Goal: Information Seeking & Learning: Learn about a topic

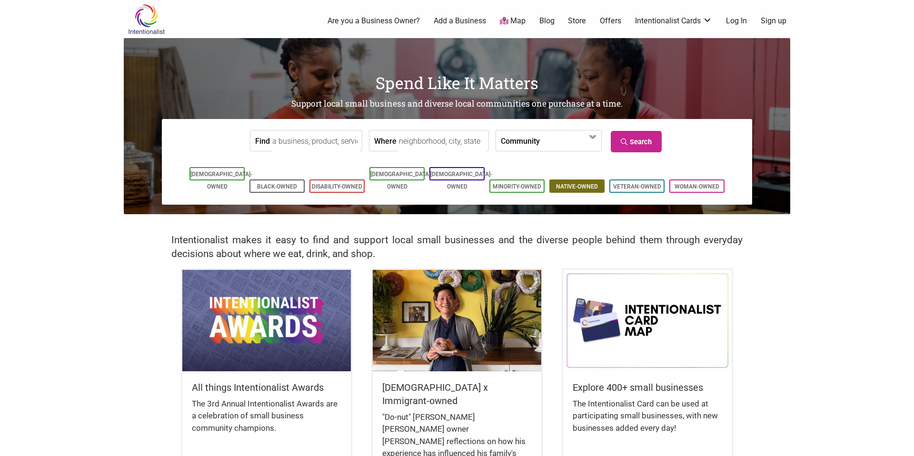
click at [589, 180] on li "Native-Owned" at bounding box center [576, 186] width 55 height 13
click at [417, 144] on input "Where" at bounding box center [442, 140] width 87 height 21
type input "Seattle, WA, USA"
click at [564, 183] on link "Native-Owned" at bounding box center [577, 186] width 42 height 7
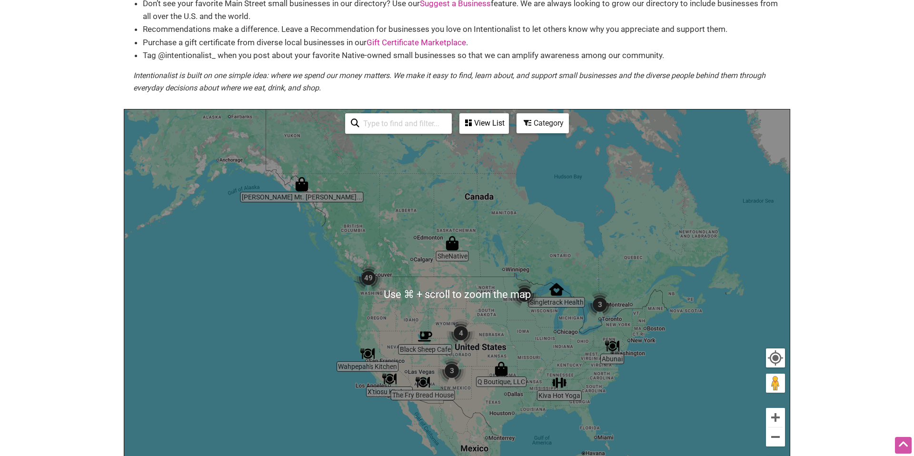
scroll to position [88, 0]
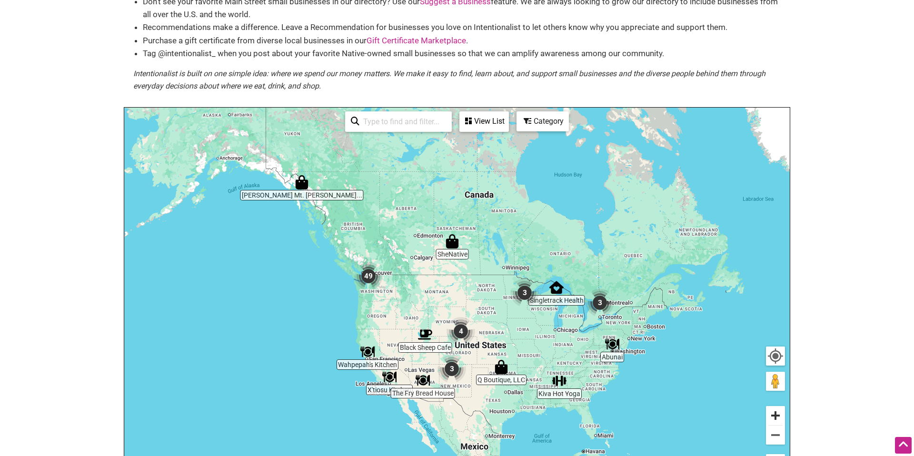
click at [773, 416] on button "Zoom in" at bounding box center [775, 415] width 19 height 19
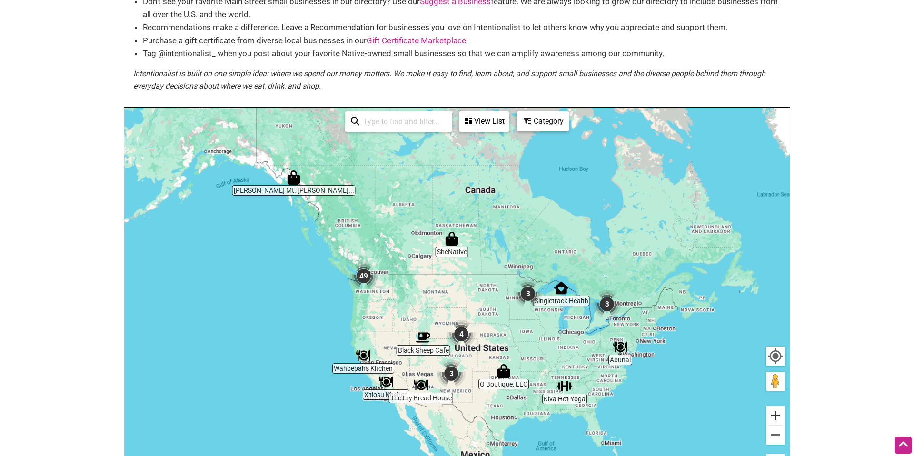
click at [774, 416] on button "Zoom in" at bounding box center [775, 415] width 19 height 19
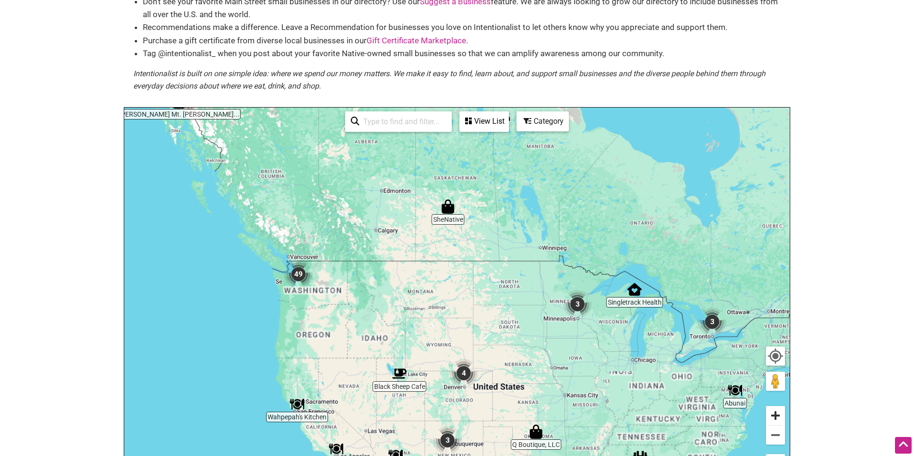
click at [774, 416] on button "Zoom in" at bounding box center [775, 415] width 19 height 19
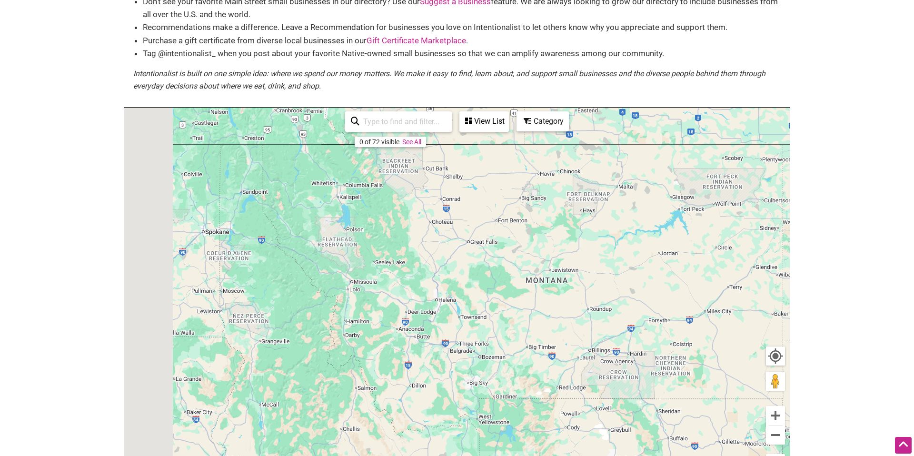
drag, startPoint x: 356, startPoint y: 319, endPoint x: 610, endPoint y: 307, distance: 255.0
click at [638, 309] on div "To navigate, press the arrow keys." at bounding box center [457, 293] width 666 height 370
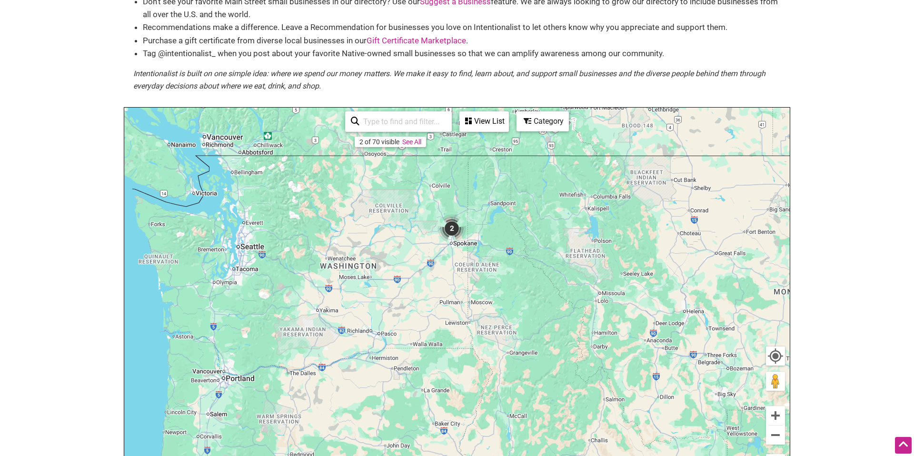
drag, startPoint x: 198, startPoint y: 203, endPoint x: 344, endPoint y: 222, distance: 147.4
click at [415, 220] on div "To navigate, press the arrow keys." at bounding box center [457, 293] width 666 height 370
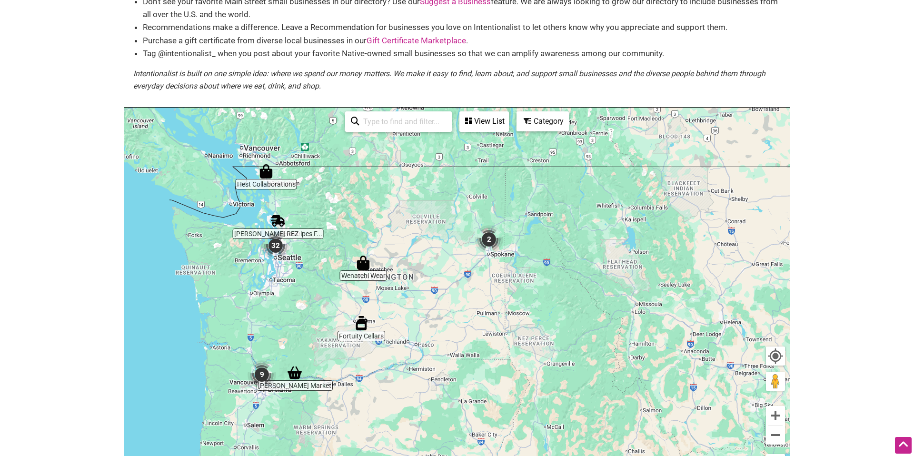
drag, startPoint x: 249, startPoint y: 225, endPoint x: 288, endPoint y: 236, distance: 40.7
click at [288, 236] on img "32" at bounding box center [275, 245] width 29 height 29
click at [772, 415] on button "Zoom in" at bounding box center [775, 415] width 19 height 19
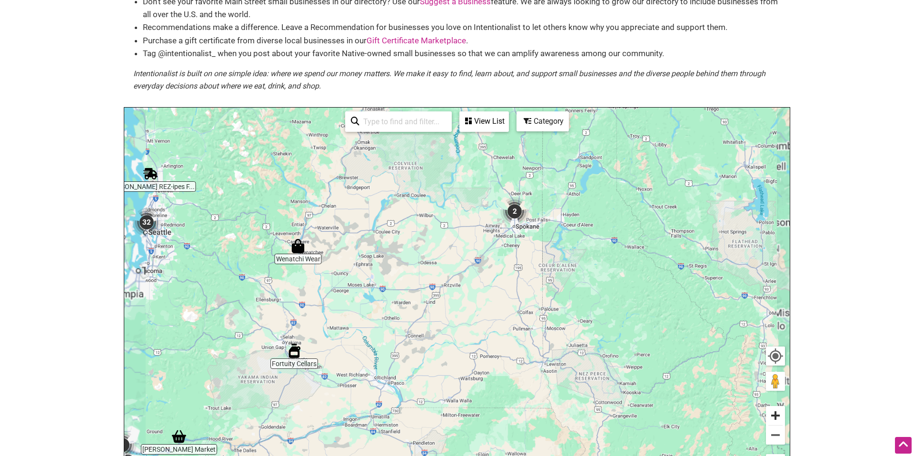
click at [773, 414] on button "Zoom in" at bounding box center [775, 415] width 19 height 19
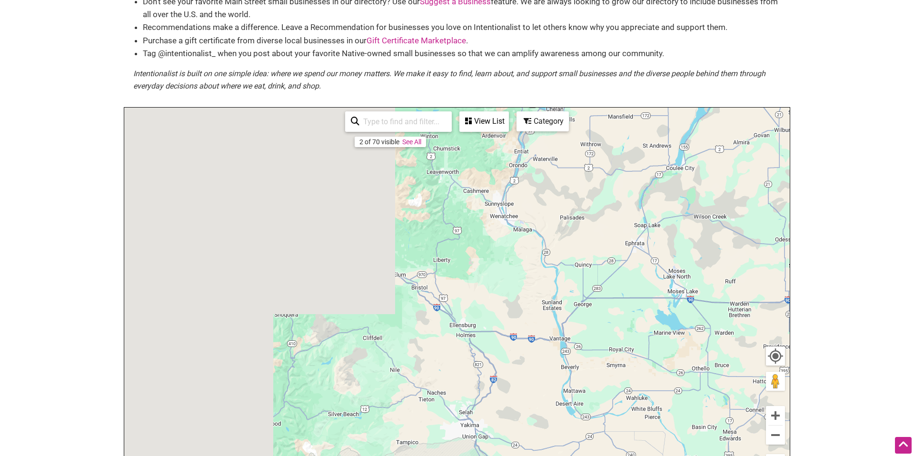
drag, startPoint x: 339, startPoint y: 270, endPoint x: 794, endPoint y: 286, distance: 455.5
click at [793, 286] on body "× Menu 0 Add a Business Map Blog Store Offers Intentionalist Cards Buy Black Ca…" at bounding box center [457, 140] width 914 height 456
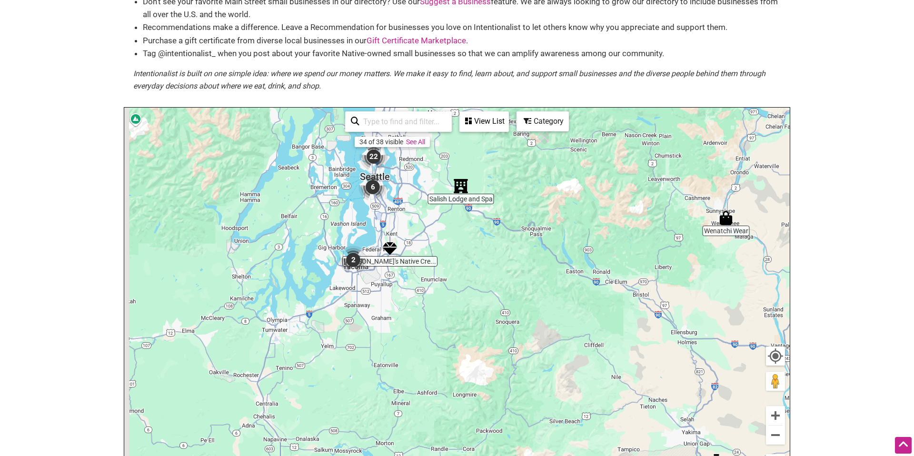
drag, startPoint x: 473, startPoint y: 250, endPoint x: 497, endPoint y: 256, distance: 25.2
click at [491, 254] on div "To navigate, press the arrow keys." at bounding box center [457, 293] width 666 height 370
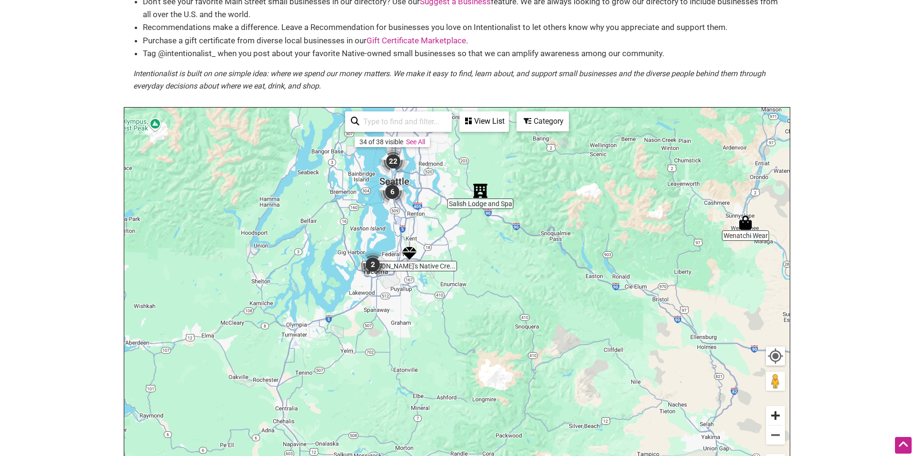
click at [774, 418] on button "Zoom in" at bounding box center [775, 415] width 19 height 19
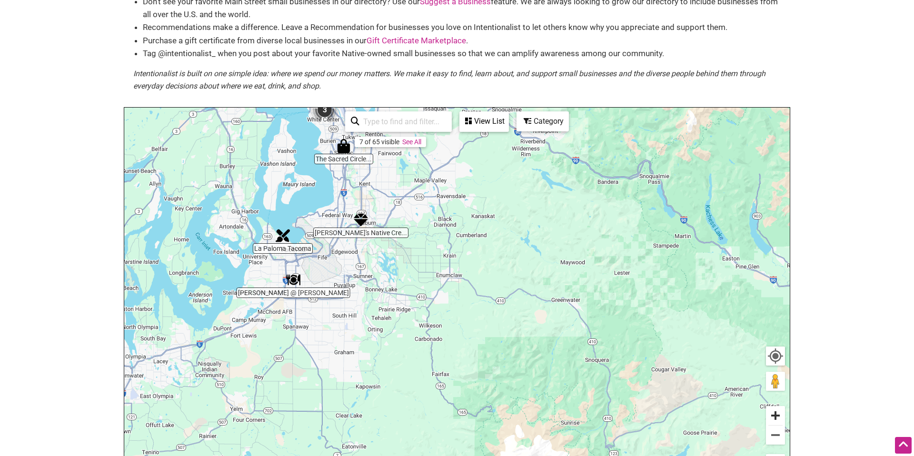
drag, startPoint x: 774, startPoint y: 417, endPoint x: 762, endPoint y: 410, distance: 13.6
click at [775, 417] on button "Zoom in" at bounding box center [775, 415] width 19 height 19
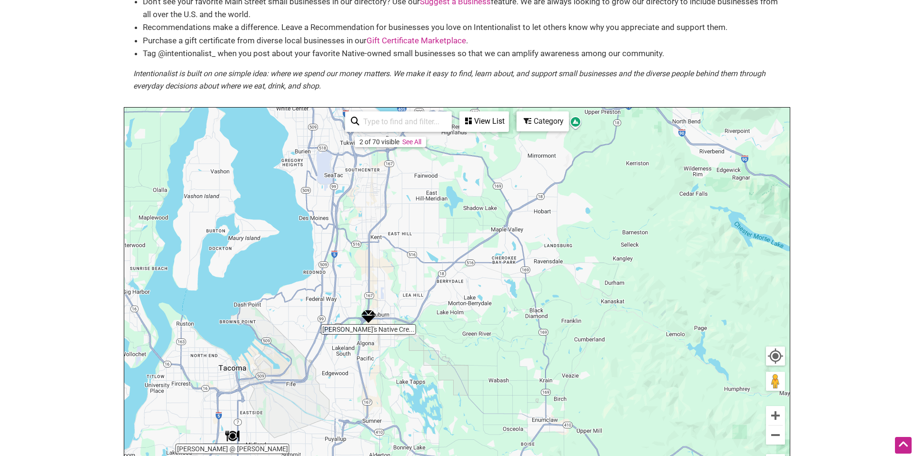
drag, startPoint x: 402, startPoint y: 191, endPoint x: 491, endPoint y: 342, distance: 175.0
click at [492, 344] on div "To navigate, press the arrow keys." at bounding box center [457, 293] width 666 height 370
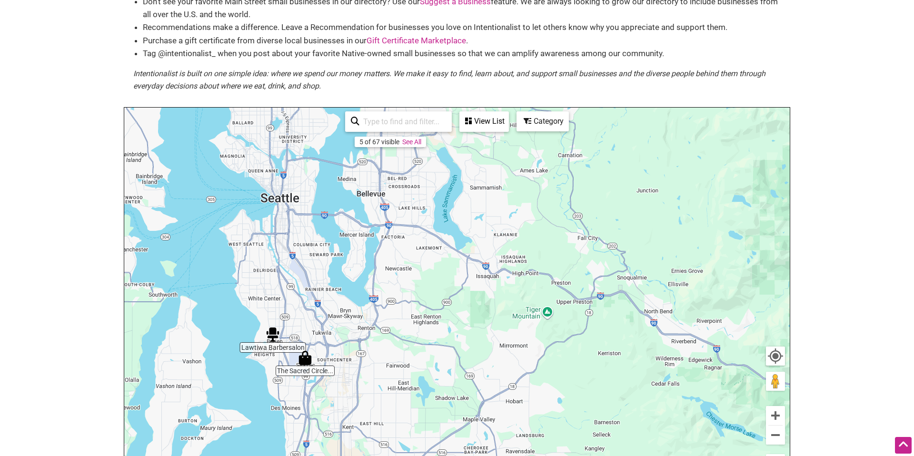
drag, startPoint x: 393, startPoint y: 241, endPoint x: 366, endPoint y: 434, distance: 194.7
click at [365, 435] on div "To navigate, press the arrow keys." at bounding box center [457, 293] width 666 height 370
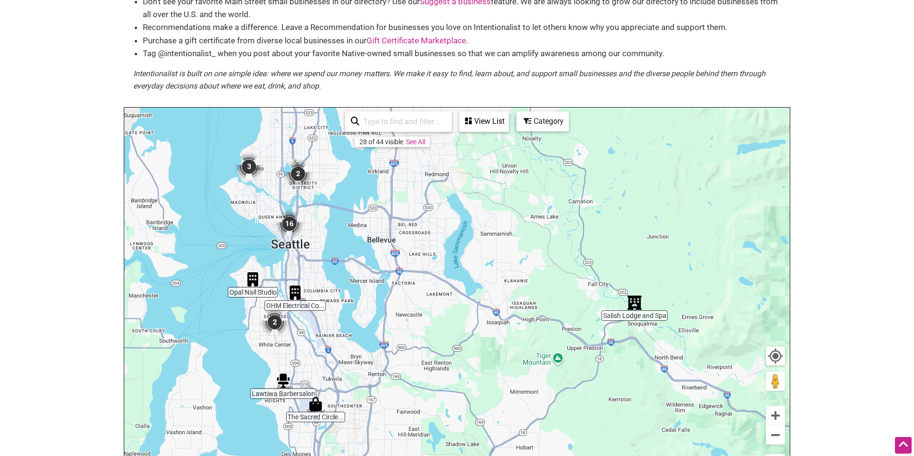
drag, startPoint x: 339, startPoint y: 233, endPoint x: 448, endPoint y: 327, distance: 144.2
click at [351, 280] on div "To navigate, press the arrow keys." at bounding box center [457, 293] width 666 height 370
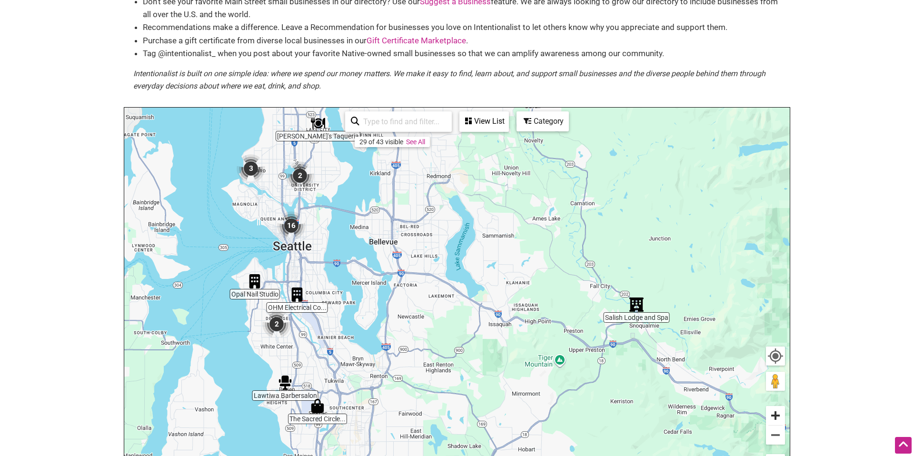
click at [776, 414] on button "Zoom in" at bounding box center [775, 415] width 19 height 19
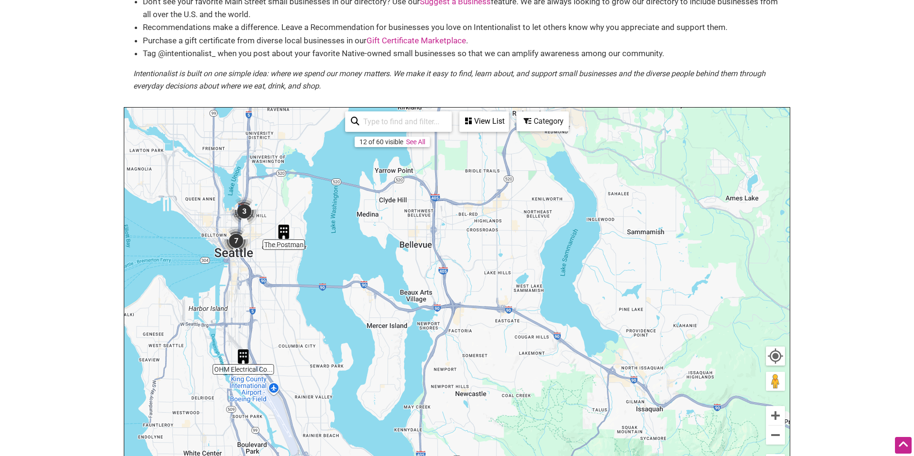
drag, startPoint x: 351, startPoint y: 205, endPoint x: 475, endPoint y: 267, distance: 138.4
click at [483, 270] on div "To navigate, press the arrow keys." at bounding box center [457, 293] width 666 height 370
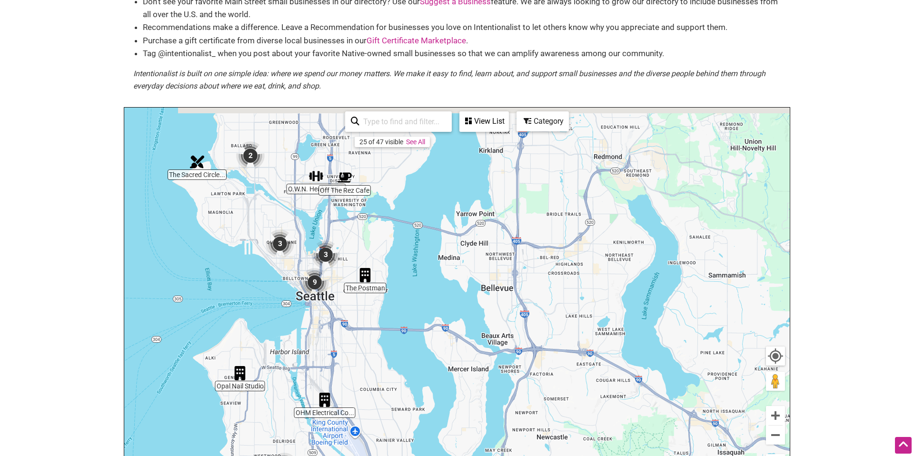
drag, startPoint x: 338, startPoint y: 314, endPoint x: 542, endPoint y: 351, distance: 207.7
click at [401, 349] on div "To navigate, press the arrow keys." at bounding box center [457, 293] width 666 height 370
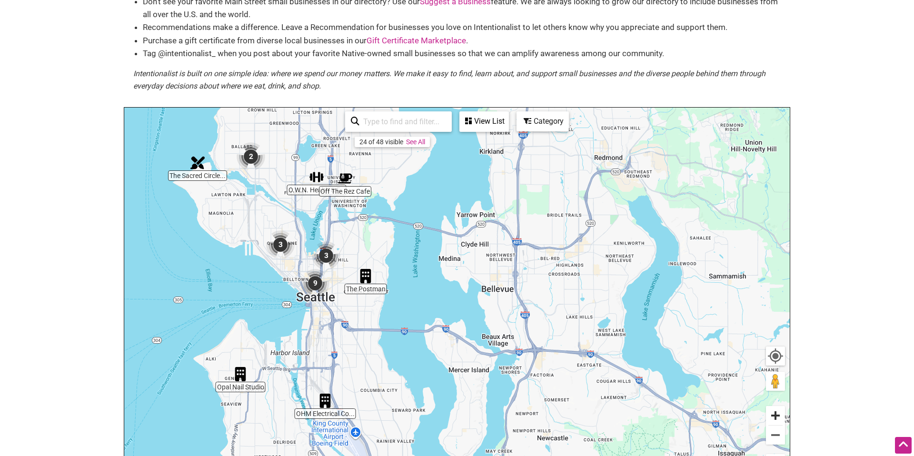
click at [774, 417] on button "Zoom in" at bounding box center [775, 415] width 19 height 19
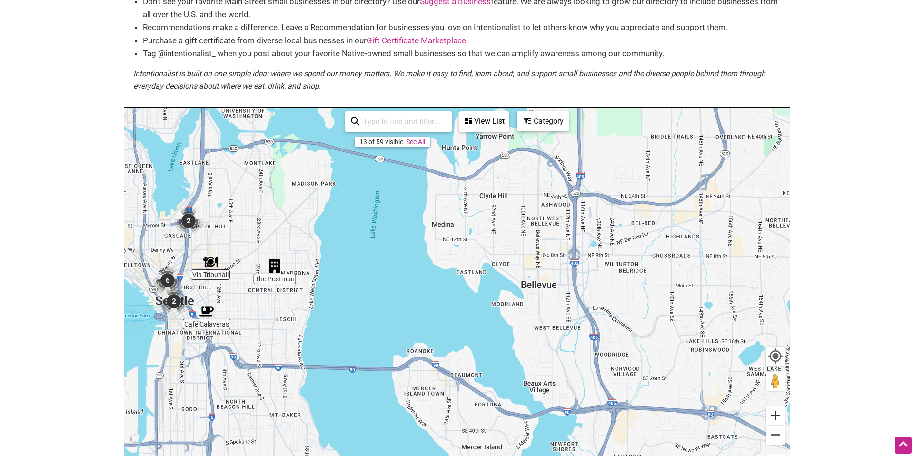
click at [774, 417] on button "Zoom in" at bounding box center [775, 415] width 19 height 19
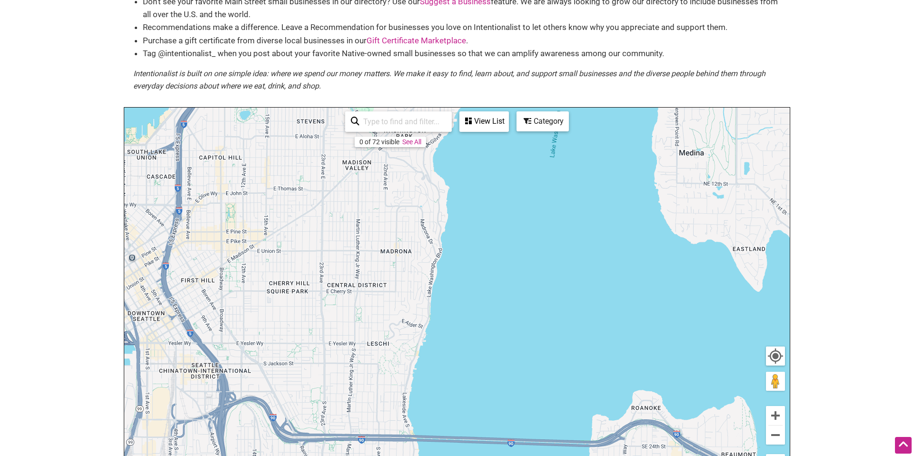
drag, startPoint x: 300, startPoint y: 318, endPoint x: 551, endPoint y: 314, distance: 251.0
click at [559, 315] on div "To navigate, press the arrow keys." at bounding box center [457, 293] width 666 height 370
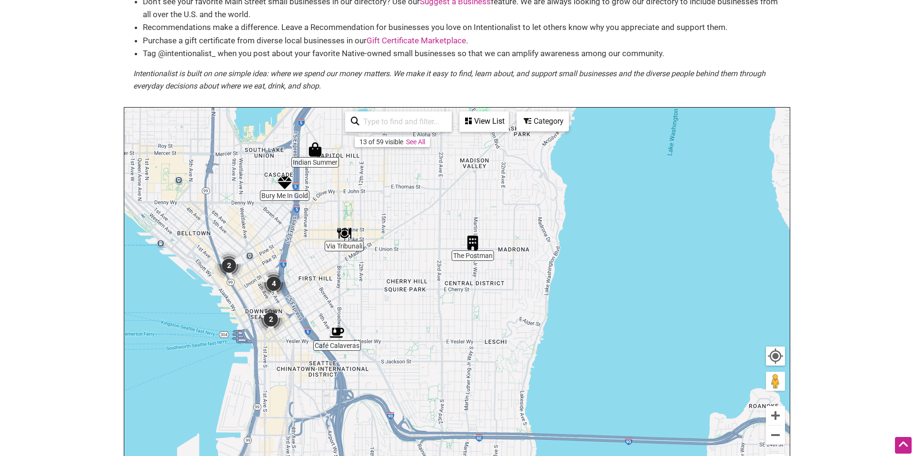
drag, startPoint x: 251, startPoint y: 316, endPoint x: 340, endPoint y: 314, distance: 89.1
click at [340, 314] on div "To navigate, press the arrow keys." at bounding box center [457, 293] width 666 height 370
click at [778, 412] on button "Zoom in" at bounding box center [775, 415] width 19 height 19
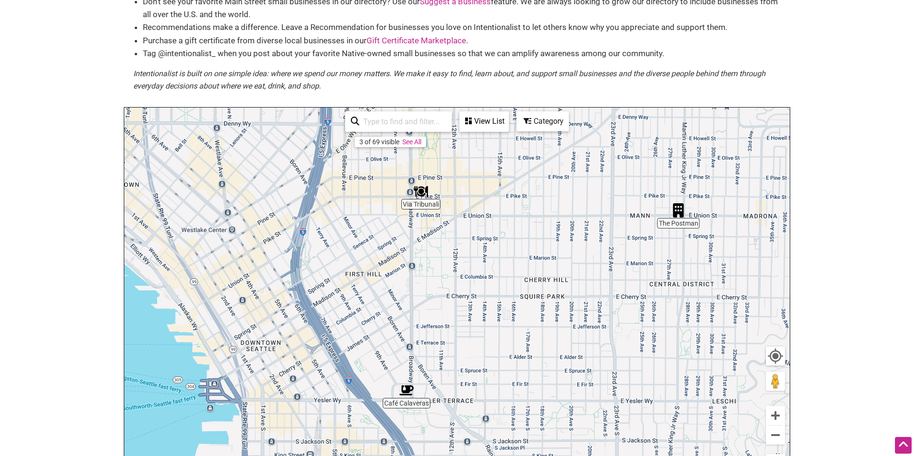
drag, startPoint x: 374, startPoint y: 255, endPoint x: 563, endPoint y: 266, distance: 189.8
click at [563, 266] on div "To navigate, press the arrow keys." at bounding box center [457, 293] width 666 height 370
click at [288, 310] on img "3" at bounding box center [286, 312] width 29 height 29
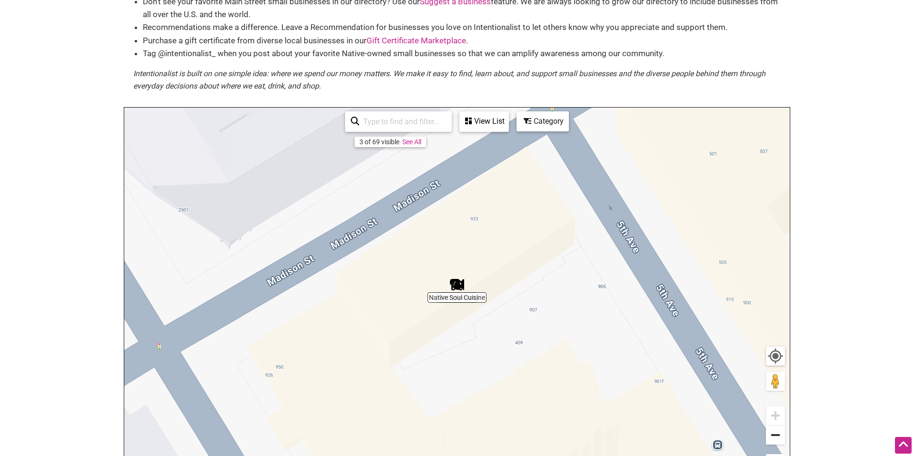
click at [774, 435] on button "Zoom out" at bounding box center [775, 435] width 19 height 19
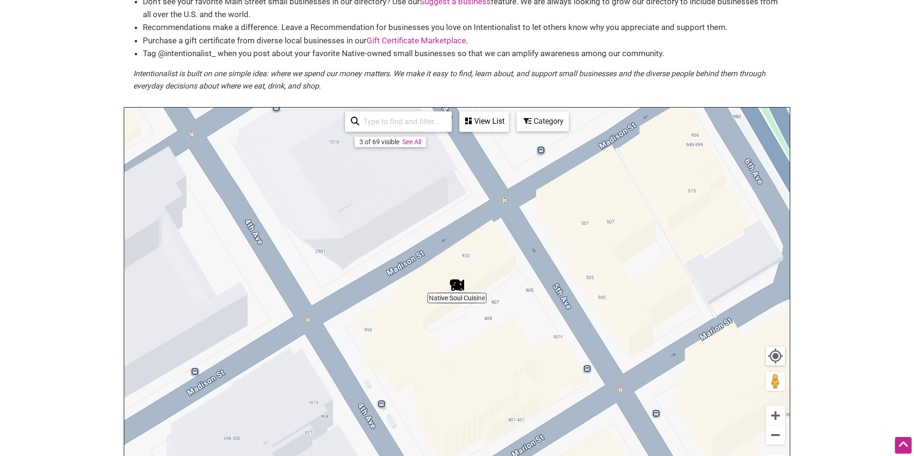
click at [456, 291] on img "Native Soul Cuisine" at bounding box center [457, 285] width 14 height 14
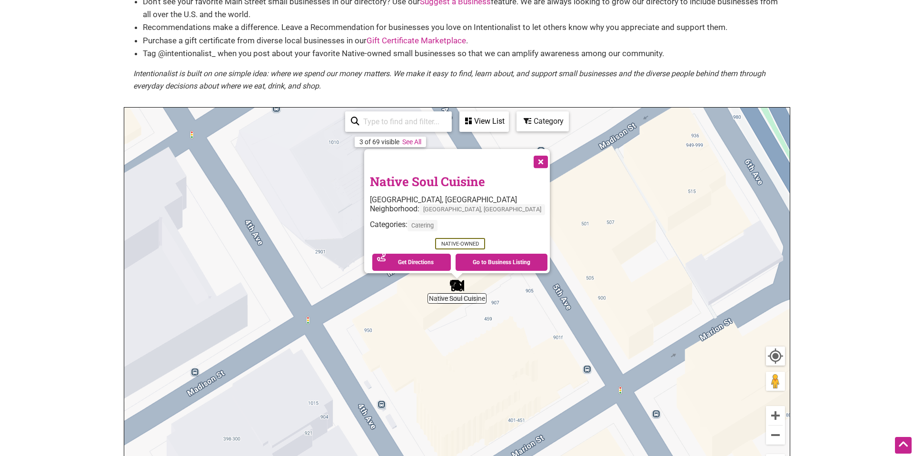
click at [556, 309] on div "To navigate, press the arrow keys. Native Soul Cuisine [GEOGRAPHIC_DATA], [GEOG…" at bounding box center [457, 293] width 666 height 370
click at [782, 437] on button "Zoom out" at bounding box center [775, 435] width 19 height 19
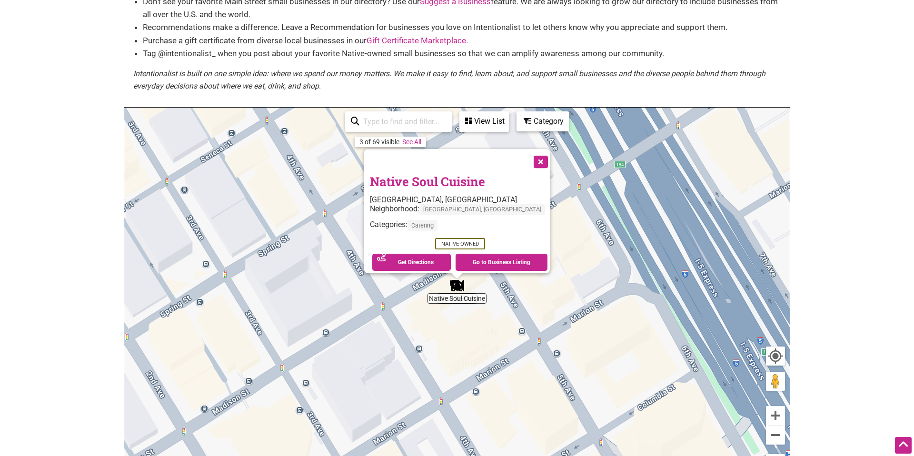
click at [528, 159] on button "Close" at bounding box center [540, 161] width 24 height 24
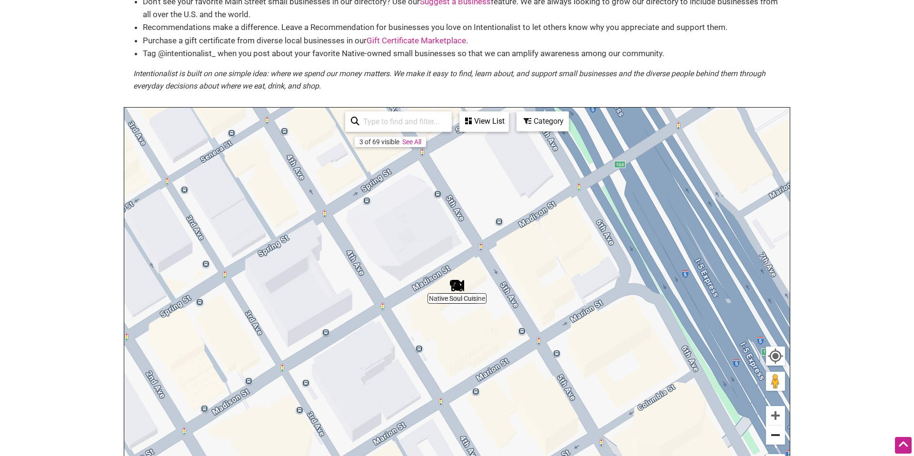
click at [777, 432] on button "Zoom out" at bounding box center [775, 435] width 19 height 19
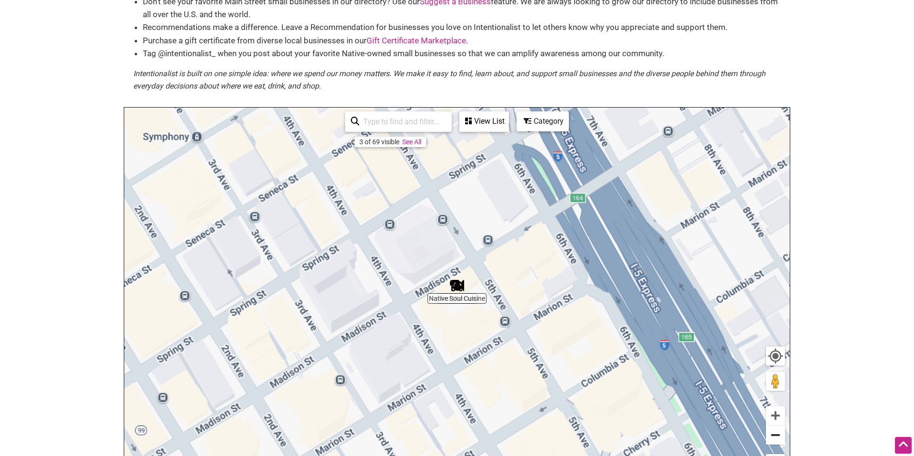
click at [777, 432] on button "Zoom out" at bounding box center [775, 435] width 19 height 19
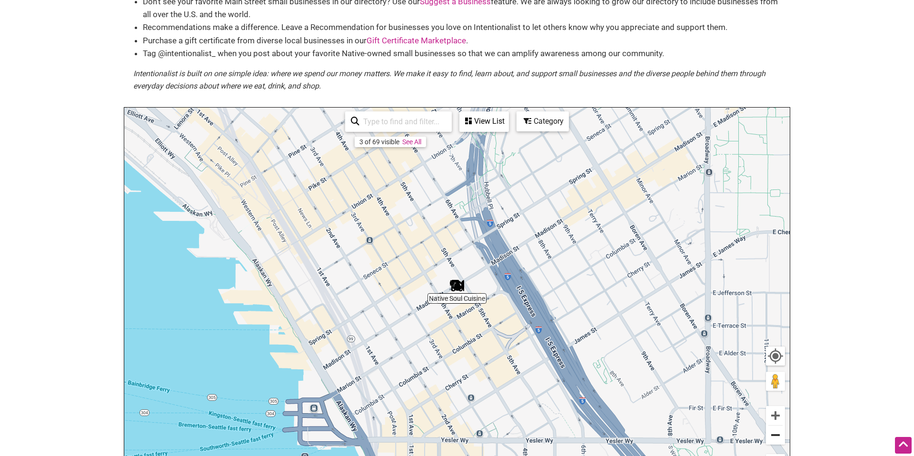
click at [777, 432] on button "Zoom out" at bounding box center [775, 435] width 19 height 19
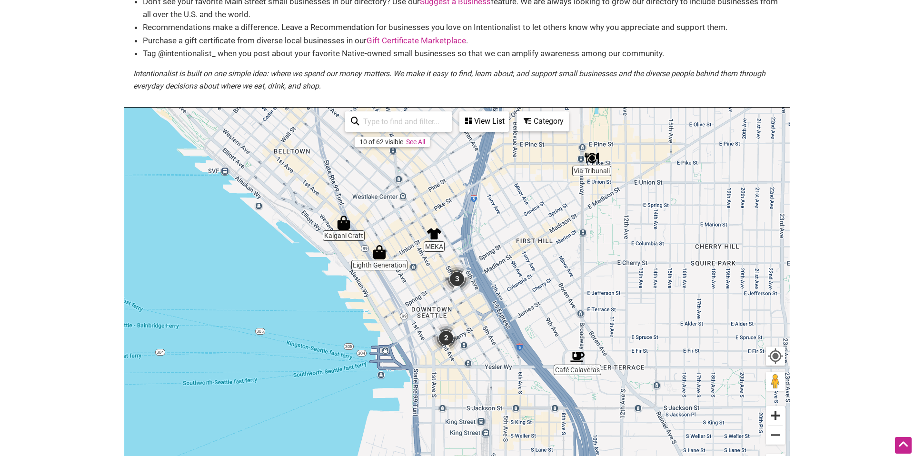
click at [775, 414] on button "Zoom in" at bounding box center [775, 415] width 19 height 19
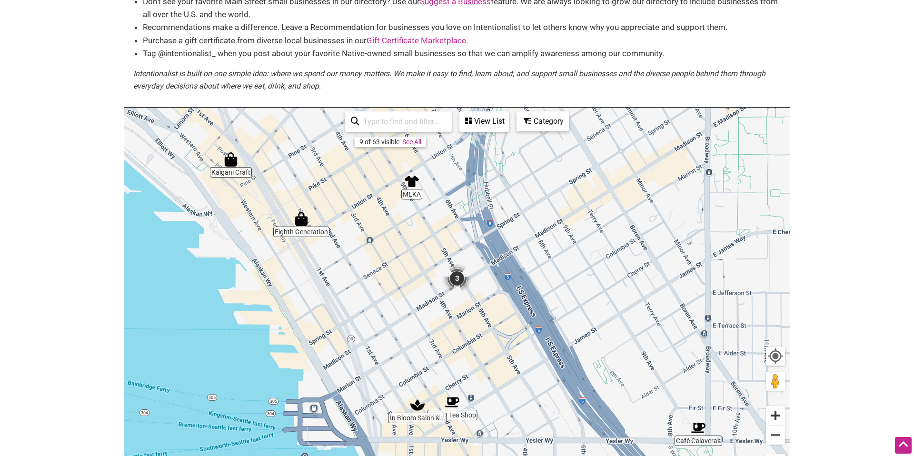
click at [776, 413] on button "Zoom in" at bounding box center [775, 415] width 19 height 19
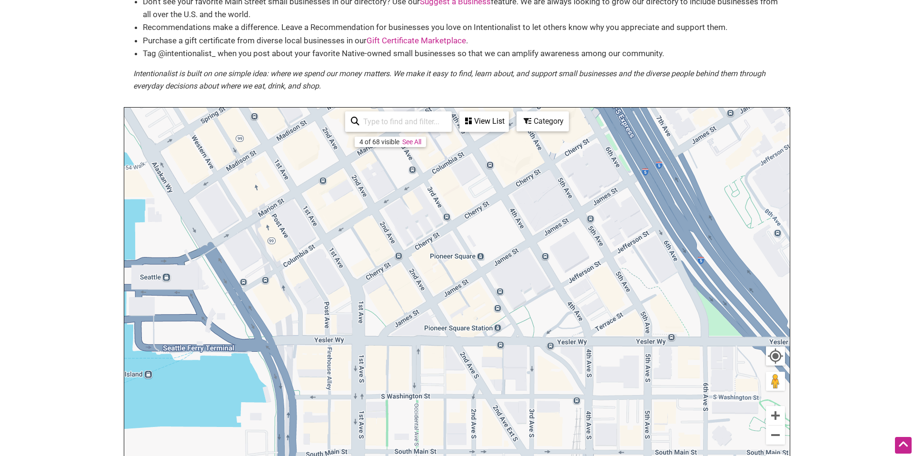
drag, startPoint x: 616, startPoint y: 359, endPoint x: 616, endPoint y: 114, distance: 245.2
click at [616, 114] on div "To navigate, press the arrow keys." at bounding box center [457, 293] width 666 height 370
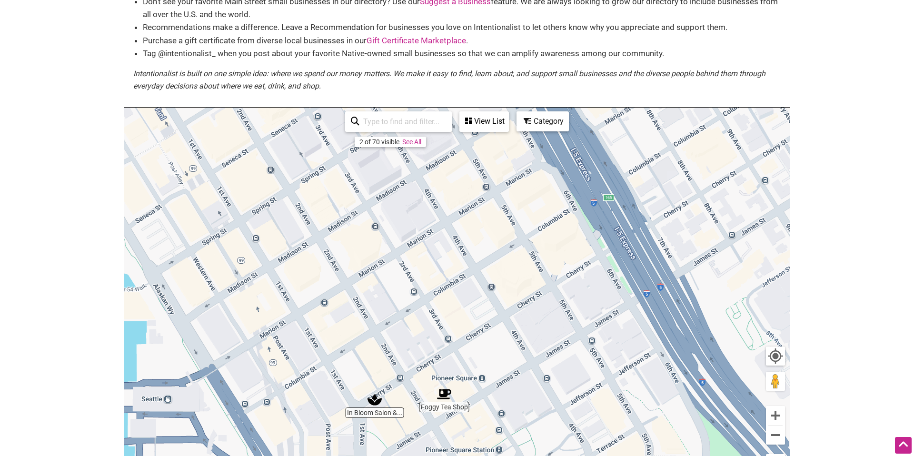
drag, startPoint x: 599, startPoint y: 320, endPoint x: 599, endPoint y: 448, distance: 127.6
click at [601, 455] on div "To navigate, press the arrow keys." at bounding box center [457, 293] width 666 height 370
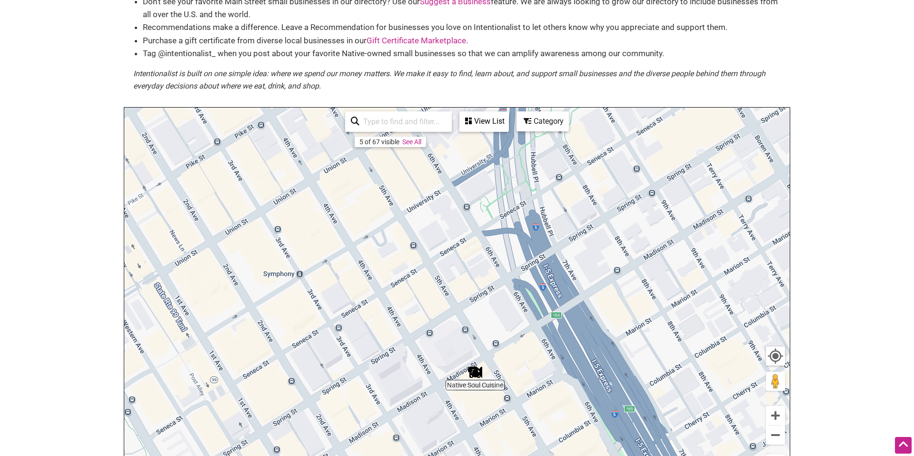
drag, startPoint x: 554, startPoint y: 348, endPoint x: 565, endPoint y: 417, distance: 69.8
click at [561, 454] on div "To navigate, press the arrow keys." at bounding box center [457, 293] width 666 height 370
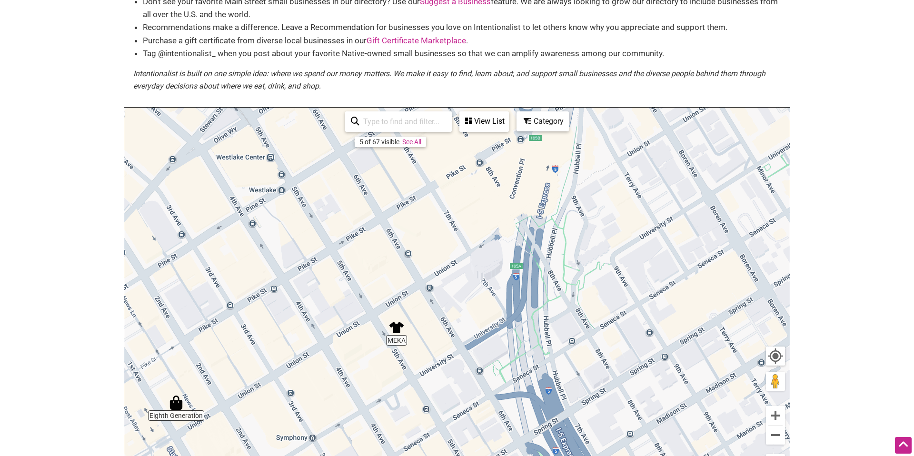
drag, startPoint x: 526, startPoint y: 200, endPoint x: 535, endPoint y: 363, distance: 162.6
click at [539, 363] on div "To navigate, press the arrow keys." at bounding box center [457, 293] width 666 height 370
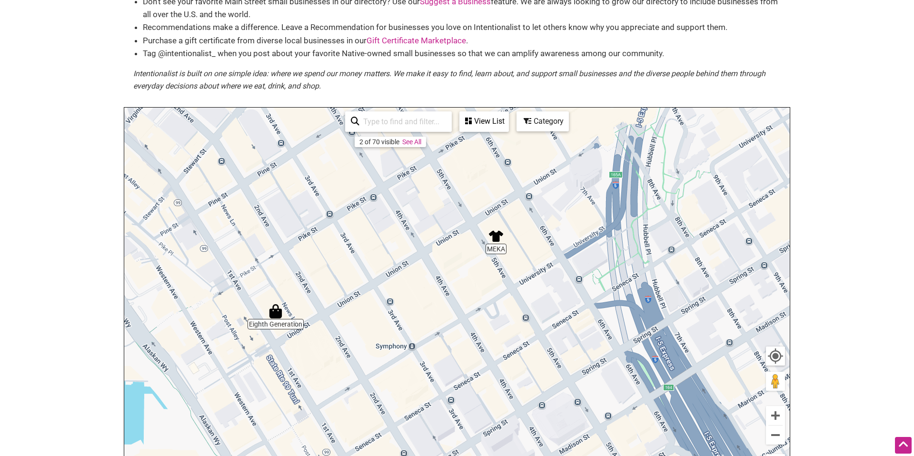
drag, startPoint x: 553, startPoint y: 329, endPoint x: 625, endPoint y: 269, distance: 93.0
click at [625, 269] on div "To navigate, press the arrow keys." at bounding box center [457, 293] width 666 height 370
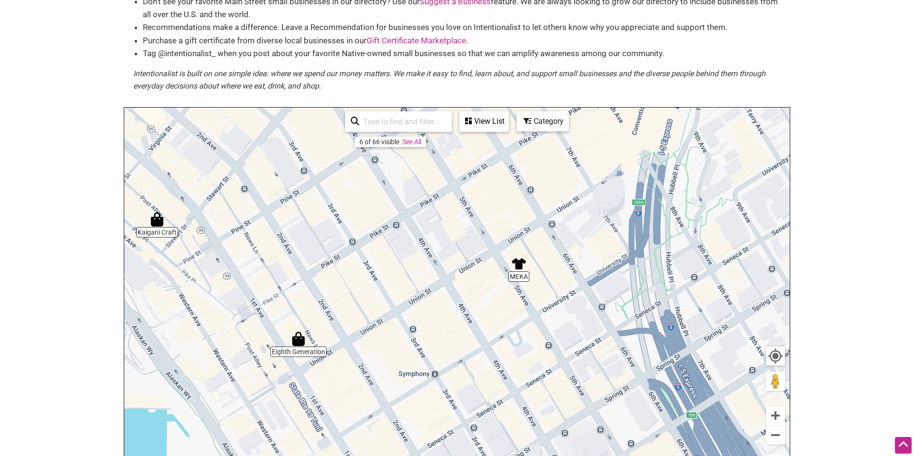
drag, startPoint x: 620, startPoint y: 271, endPoint x: 606, endPoint y: 278, distance: 15.1
click at [643, 299] on div "To navigate, press the arrow keys." at bounding box center [457, 293] width 666 height 370
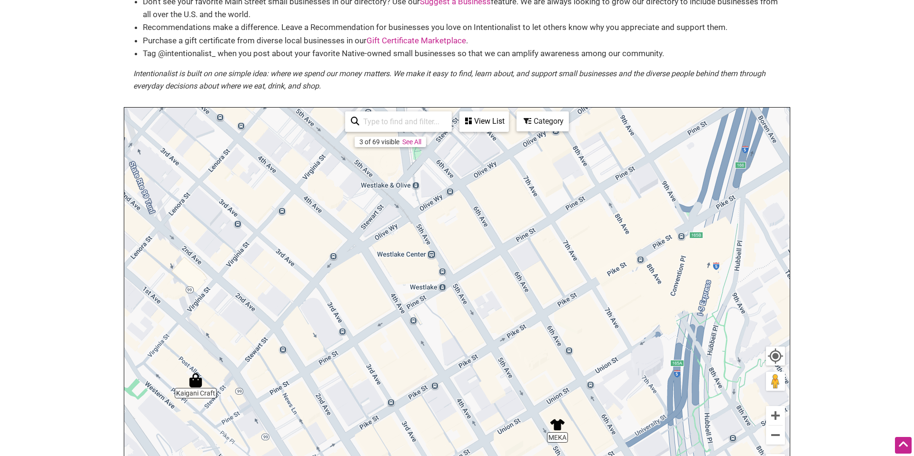
drag, startPoint x: 429, startPoint y: 225, endPoint x: 443, endPoint y: 318, distance: 93.9
click at [466, 381] on div "To navigate, press the arrow keys." at bounding box center [457, 293] width 666 height 370
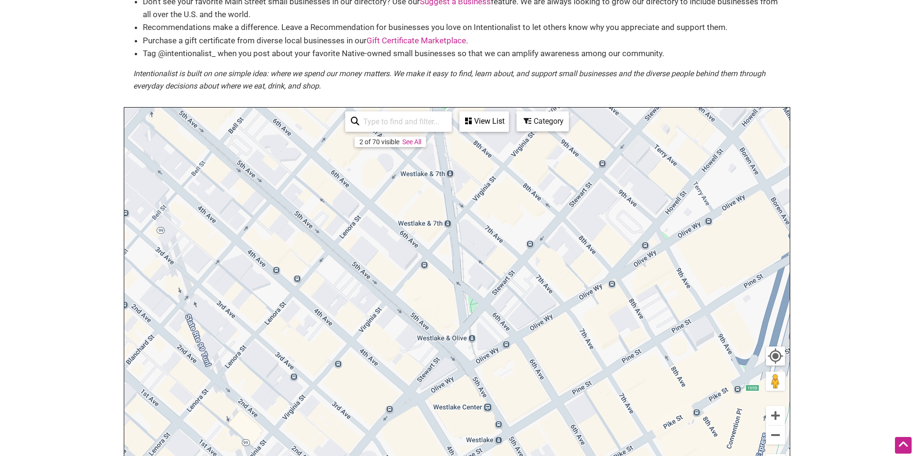
drag, startPoint x: 441, startPoint y: 210, endPoint x: 494, endPoint y: 358, distance: 156.8
click at [494, 358] on div "To navigate, press the arrow keys." at bounding box center [457, 293] width 666 height 370
click at [776, 440] on button "Zoom out" at bounding box center [775, 435] width 19 height 19
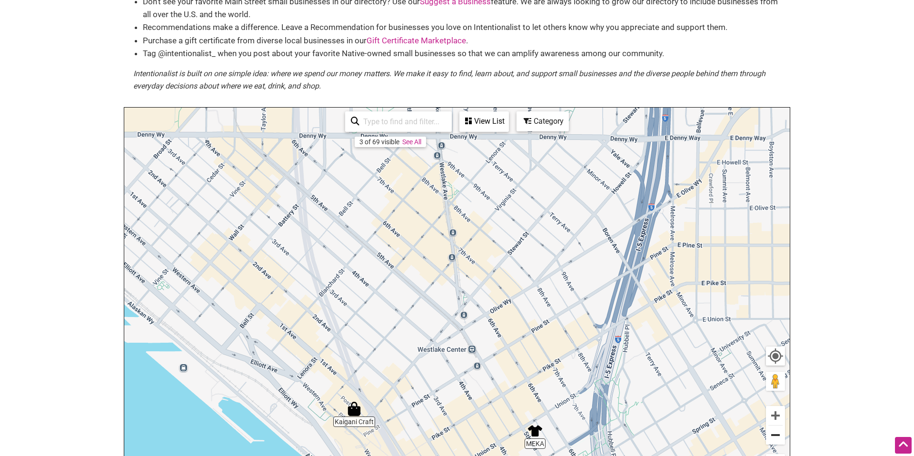
click at [778, 439] on button "Zoom out" at bounding box center [775, 435] width 19 height 19
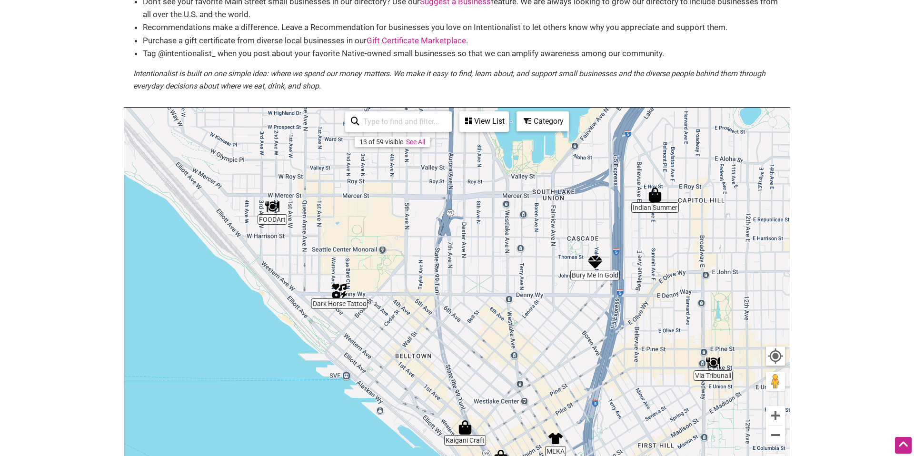
drag, startPoint x: 445, startPoint y: 226, endPoint x: 505, endPoint y: 307, distance: 100.8
click at [505, 307] on div "To navigate, press the arrow keys." at bounding box center [457, 293] width 666 height 370
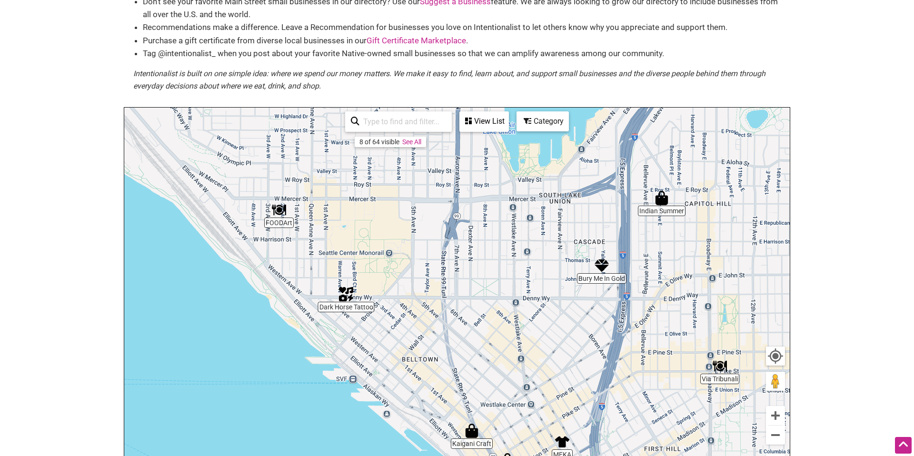
drag, startPoint x: 298, startPoint y: 222, endPoint x: 309, endPoint y: 226, distance: 11.4
click at [319, 230] on div "To navigate, press the arrow keys." at bounding box center [457, 293] width 666 height 370
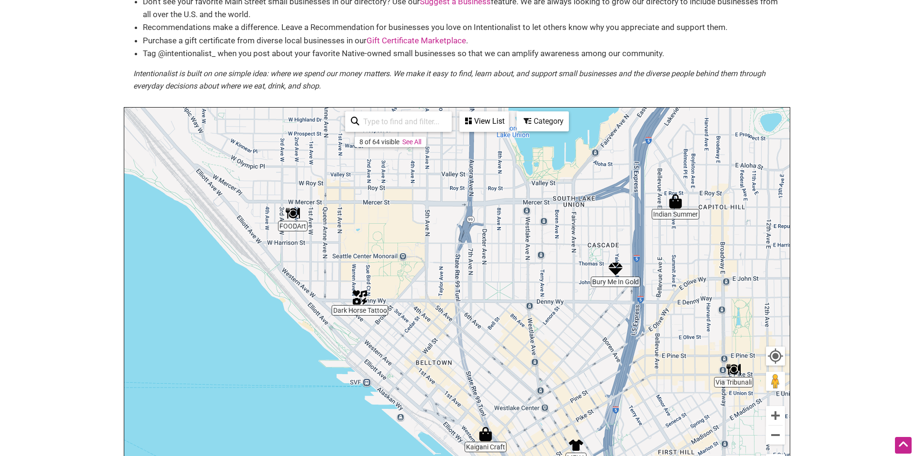
click at [293, 217] on img "FOODArt" at bounding box center [293, 213] width 14 height 14
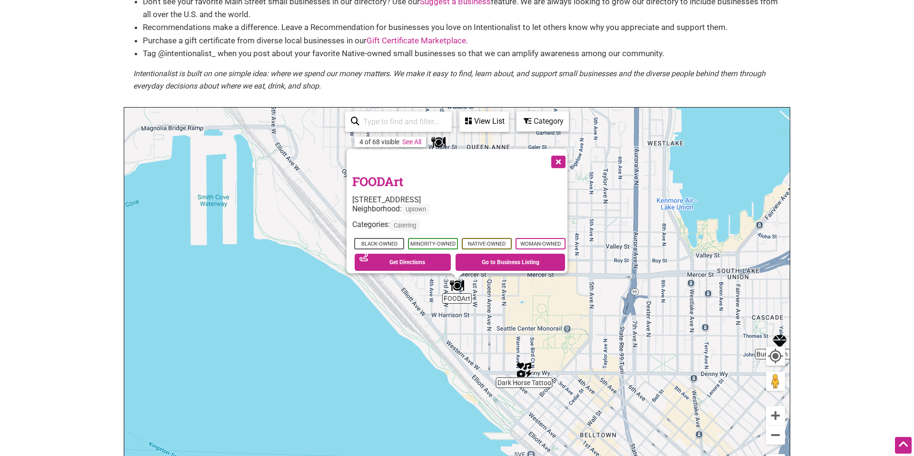
click at [561, 156] on button "Close" at bounding box center [558, 161] width 24 height 24
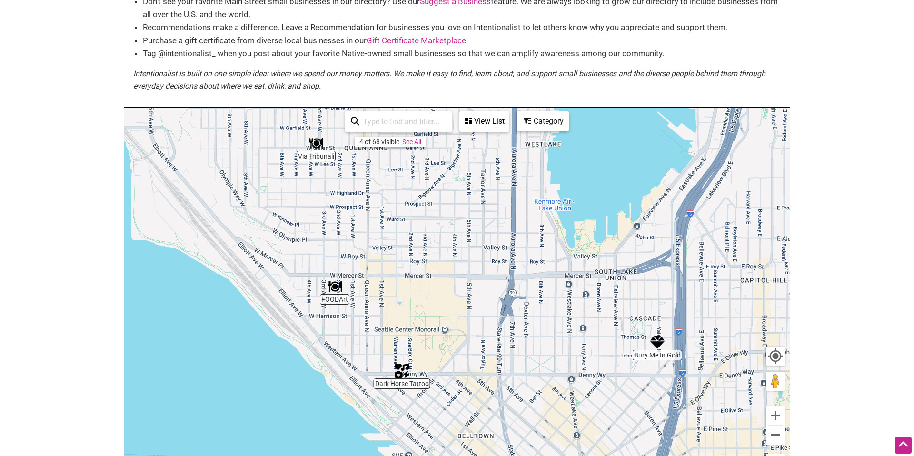
drag, startPoint x: 601, startPoint y: 226, endPoint x: 479, endPoint y: 227, distance: 122.4
click at [479, 227] on div "To navigate, press the arrow keys." at bounding box center [457, 293] width 666 height 370
click at [399, 371] on img "Dark Horse Tattoo" at bounding box center [402, 371] width 14 height 14
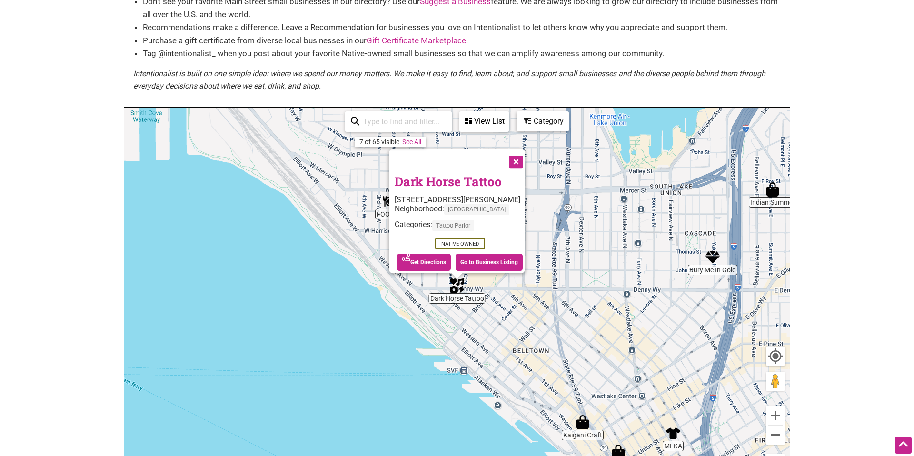
click at [525, 153] on button "Close" at bounding box center [515, 161] width 24 height 24
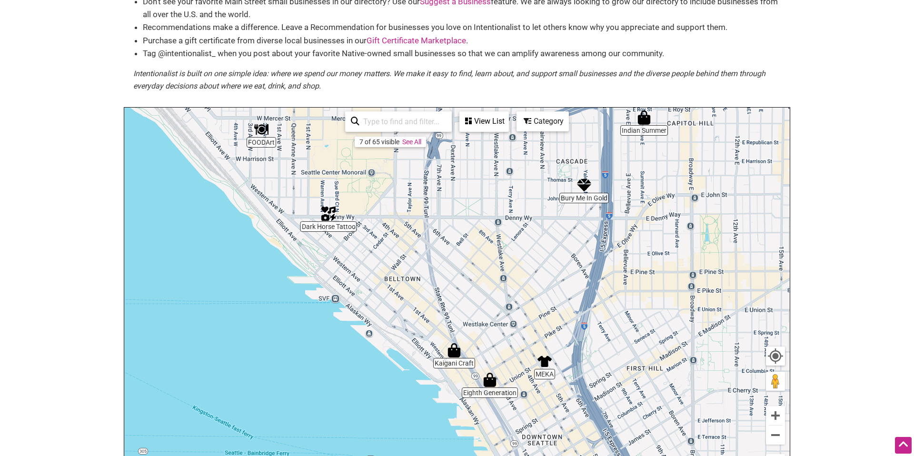
drag, startPoint x: 524, startPoint y: 179, endPoint x: 401, endPoint y: 113, distance: 139.3
click at [392, 108] on div "Indian Summer Eighth Generation FOODArt Dark Horse Tattoo Kaigani Craft Bury Me…" at bounding box center [457, 293] width 666 height 370
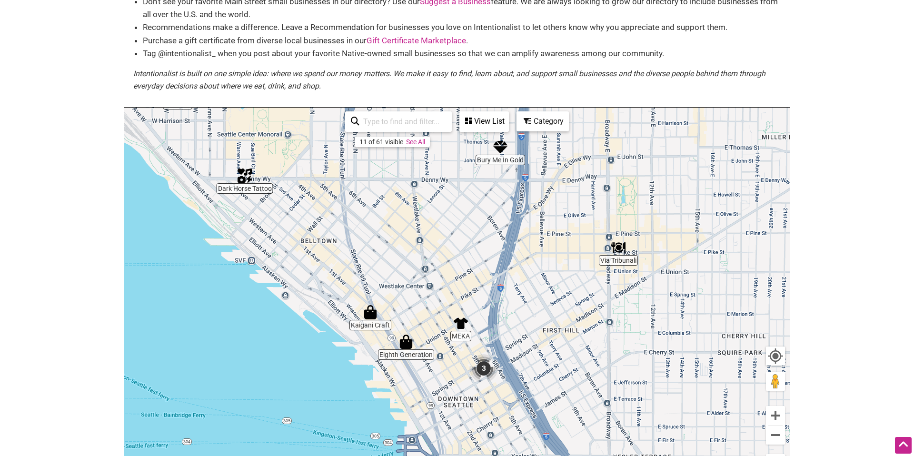
drag, startPoint x: 595, startPoint y: 188, endPoint x: 521, endPoint y: 150, distance: 83.5
click at [519, 149] on div "To navigate, press the arrow keys." at bounding box center [457, 293] width 666 height 370
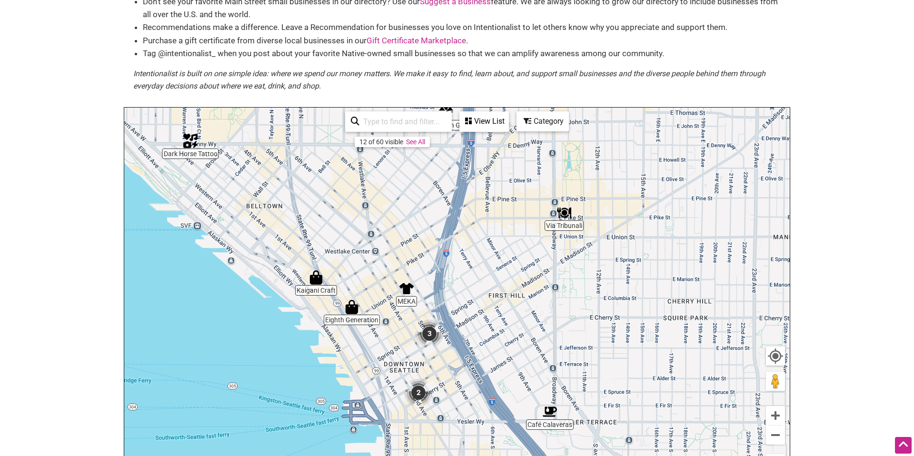
drag, startPoint x: 569, startPoint y: 292, endPoint x: 538, endPoint y: 270, distance: 38.6
click at [538, 270] on div "To navigate, press the arrow keys." at bounding box center [457, 293] width 666 height 370
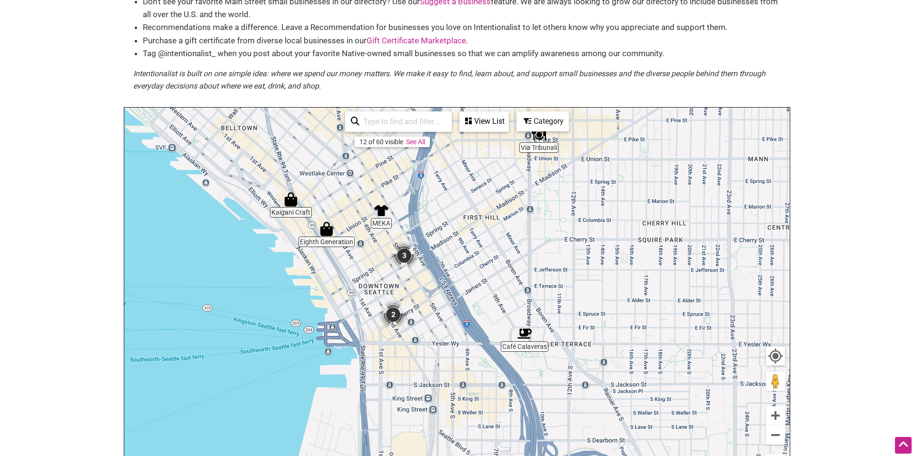
drag, startPoint x: 449, startPoint y: 376, endPoint x: 423, endPoint y: 297, distance: 82.5
click at [423, 297] on div "To navigate, press the arrow keys." at bounding box center [457, 293] width 666 height 370
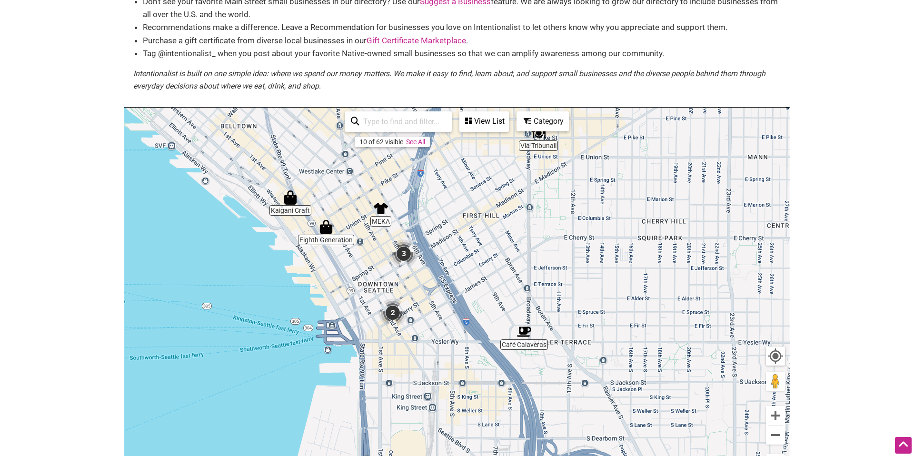
click at [405, 254] on img "3" at bounding box center [403, 254] width 29 height 29
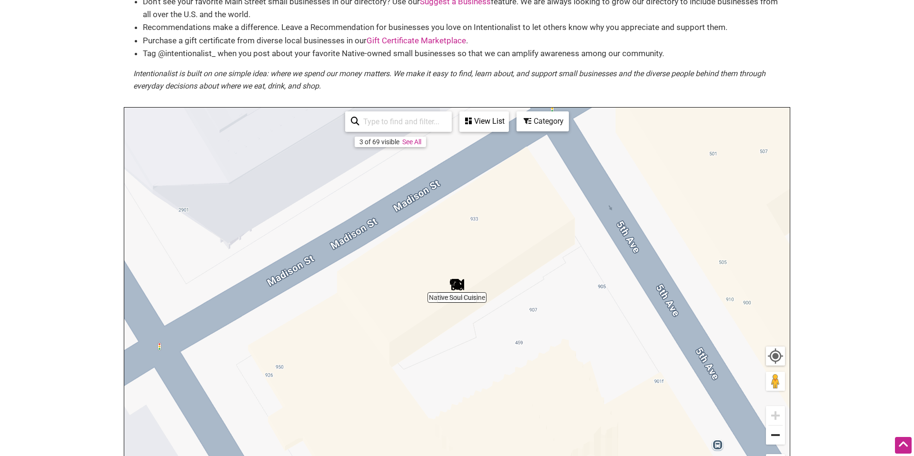
click at [773, 439] on button "Zoom out" at bounding box center [775, 435] width 19 height 19
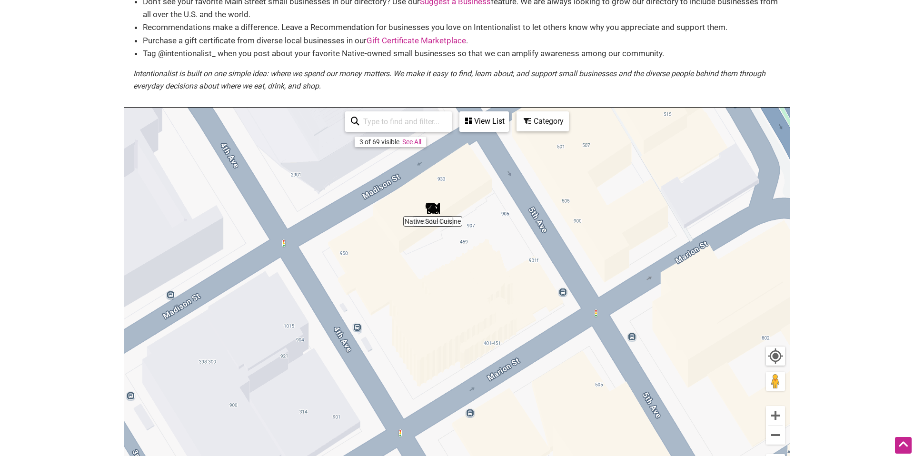
drag, startPoint x: 599, startPoint y: 370, endPoint x: 586, endPoint y: 256, distance: 115.0
click at [579, 252] on div "To navigate, press the arrow keys." at bounding box center [457, 293] width 666 height 370
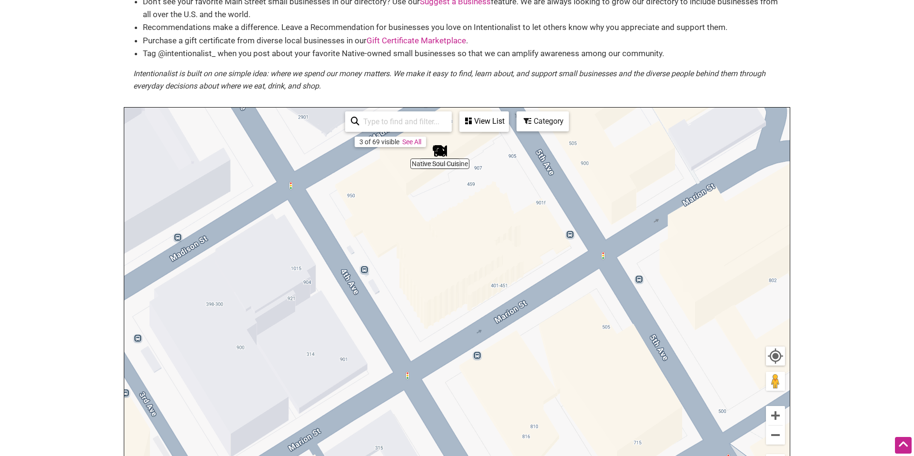
drag, startPoint x: 551, startPoint y: 240, endPoint x: 524, endPoint y: 254, distance: 30.7
click at [579, 311] on div "To navigate, press the arrow keys." at bounding box center [457, 293] width 666 height 370
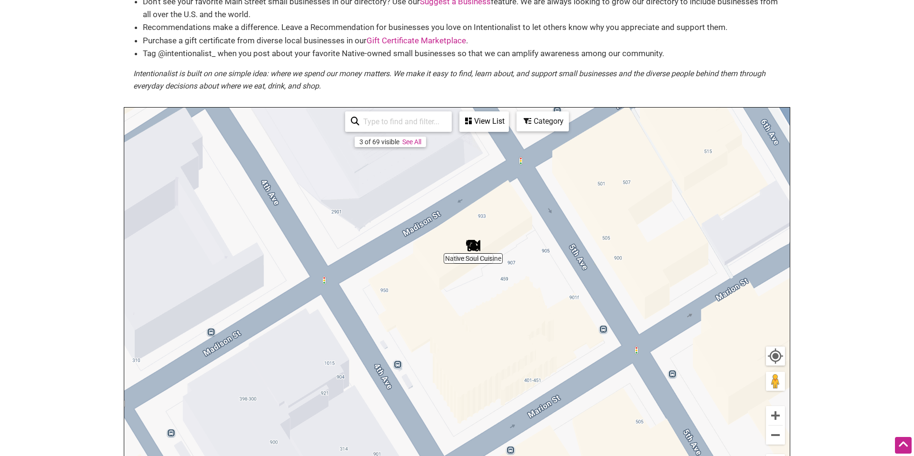
click at [417, 144] on link "See All" at bounding box center [411, 142] width 19 height 8
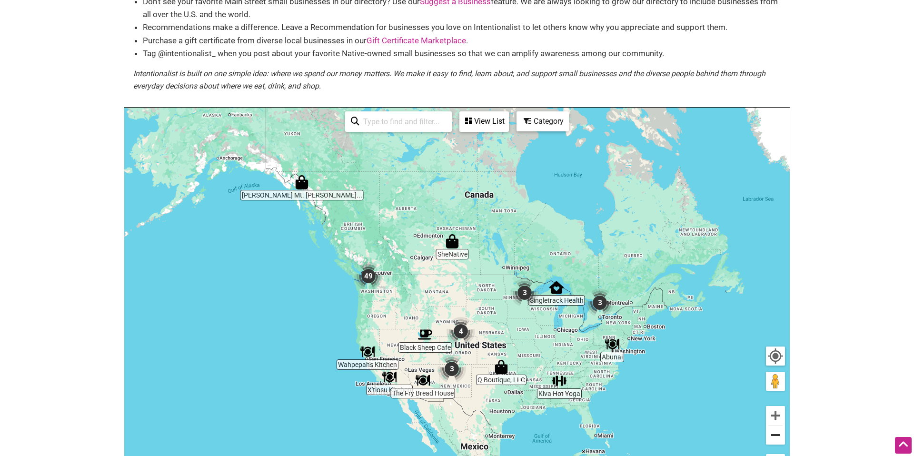
click at [776, 436] on button "Zoom out" at bounding box center [775, 435] width 19 height 19
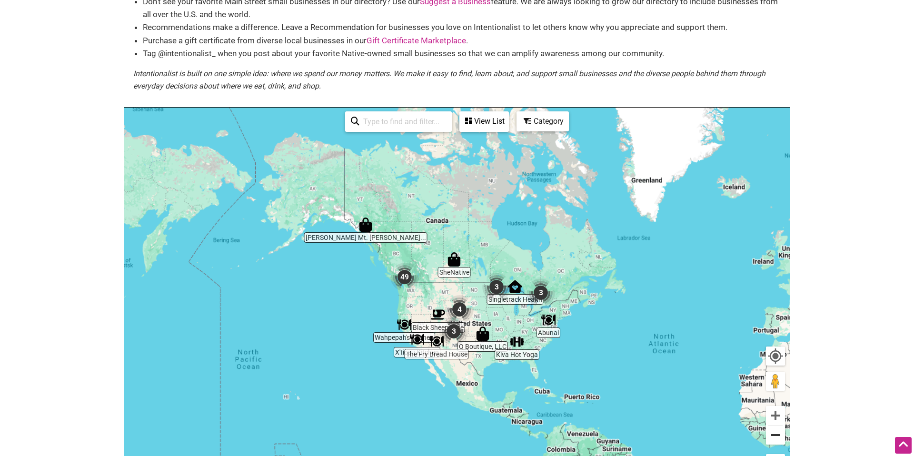
click at [776, 436] on button "Zoom out" at bounding box center [775, 435] width 19 height 19
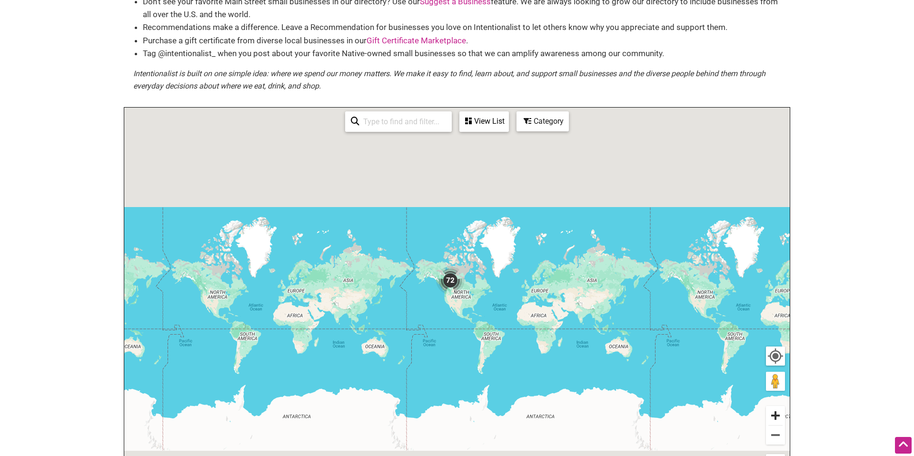
click at [778, 419] on button "Zoom in" at bounding box center [775, 415] width 19 height 19
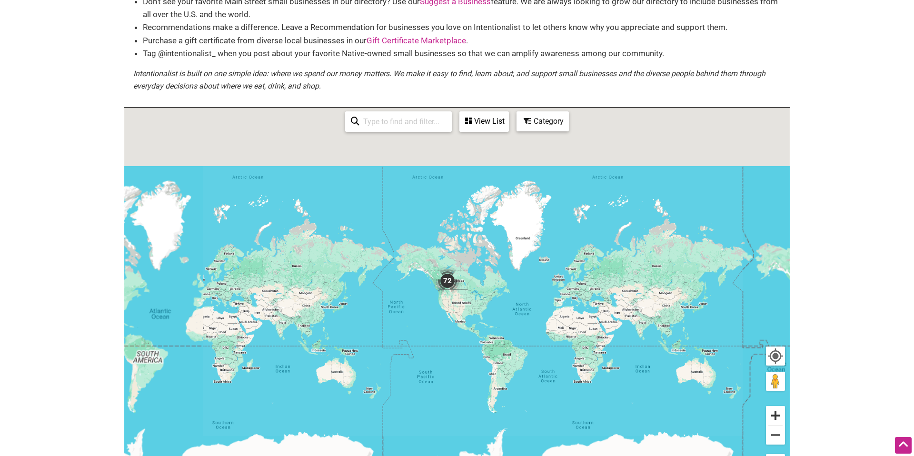
click at [778, 419] on button "Zoom in" at bounding box center [775, 415] width 19 height 19
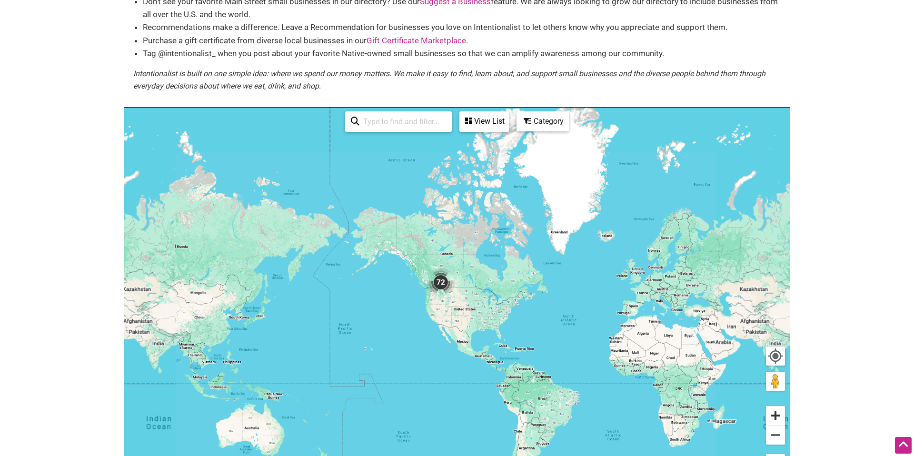
click at [778, 419] on button "Zoom in" at bounding box center [775, 415] width 19 height 19
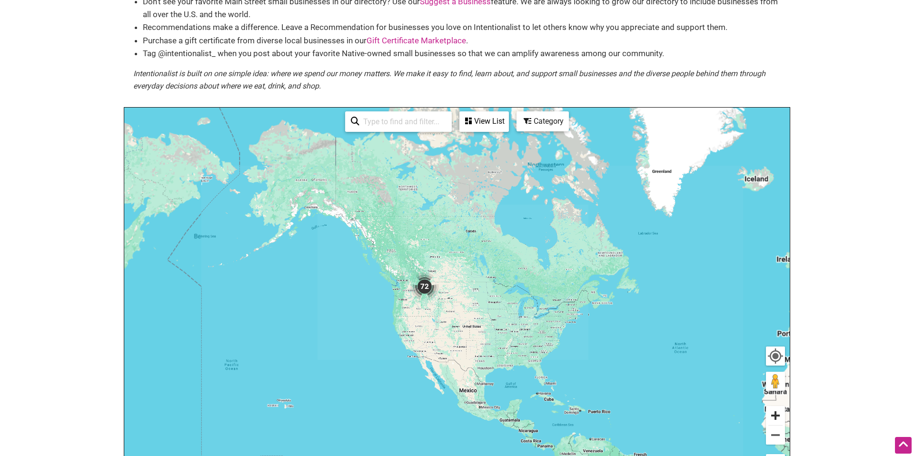
click at [778, 419] on button "Zoom in" at bounding box center [775, 415] width 19 height 19
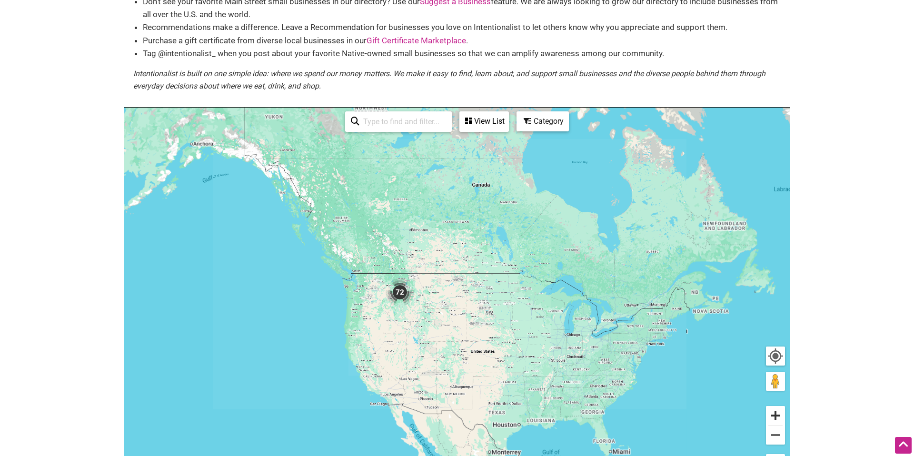
click at [778, 419] on button "Zoom in" at bounding box center [775, 415] width 19 height 19
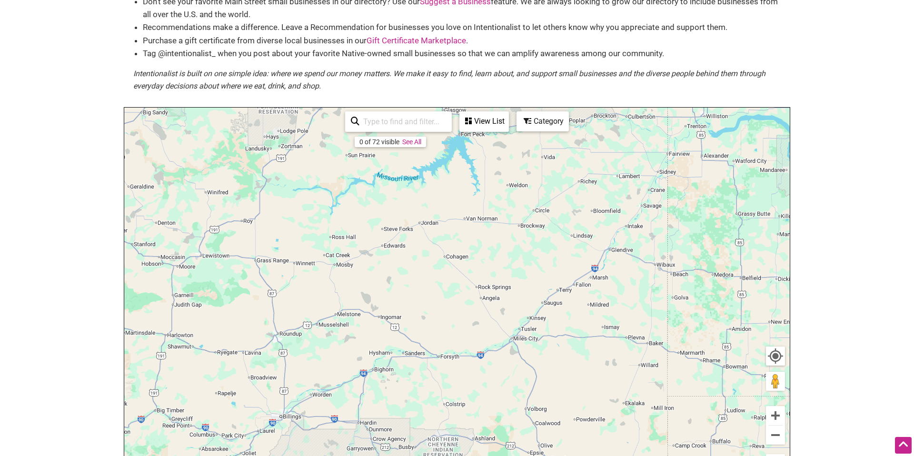
drag, startPoint x: 557, startPoint y: 382, endPoint x: 690, endPoint y: 364, distance: 134.1
click at [689, 364] on div "To navigate, press the arrow keys." at bounding box center [457, 293] width 666 height 370
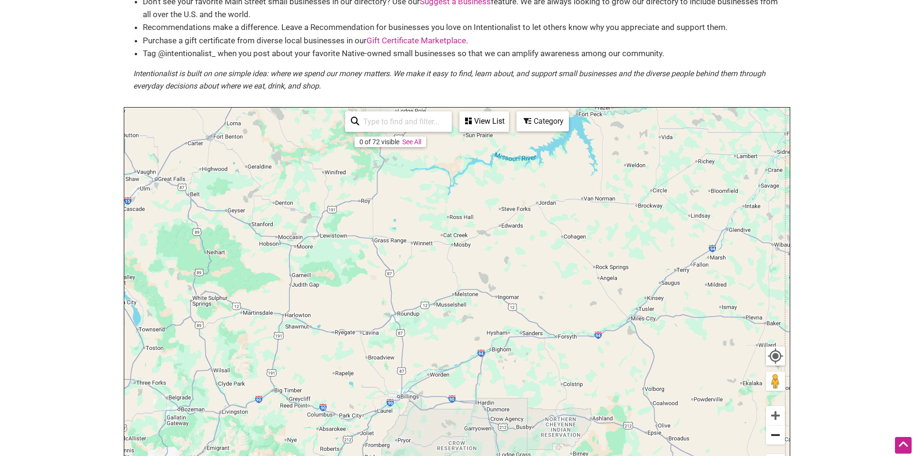
click at [771, 431] on button "Zoom out" at bounding box center [775, 435] width 19 height 19
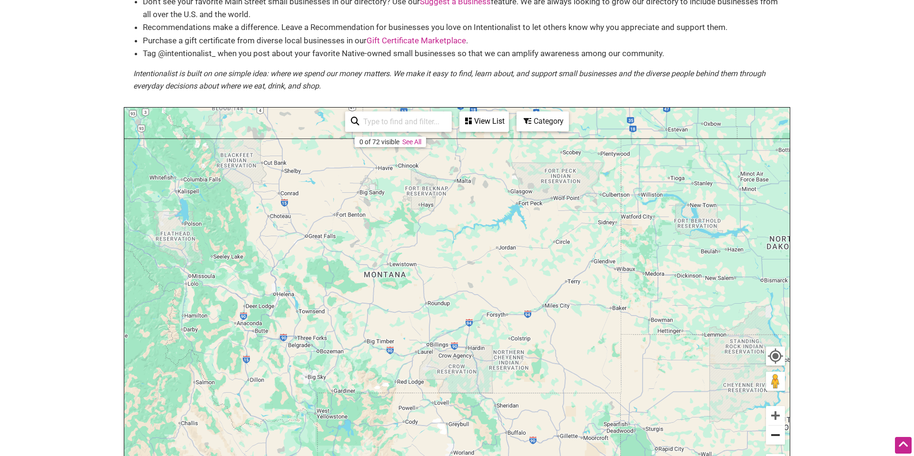
click at [775, 433] on button "Zoom out" at bounding box center [775, 435] width 19 height 19
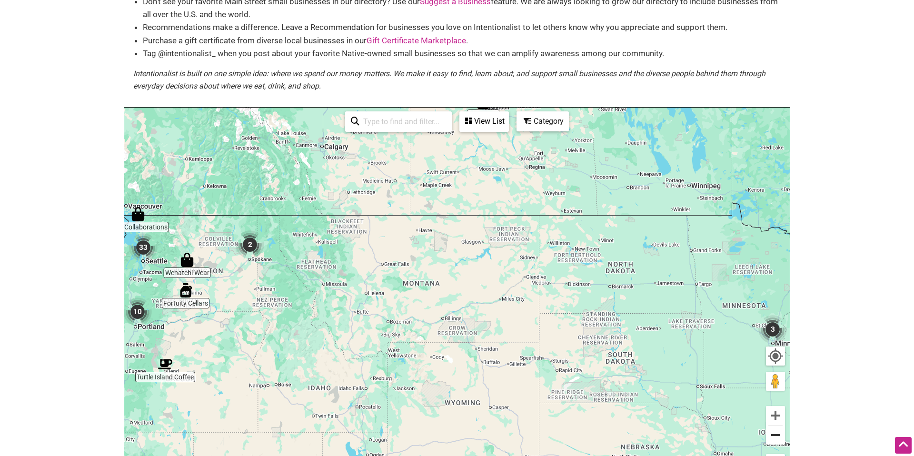
click at [775, 433] on button "Zoom out" at bounding box center [775, 435] width 19 height 19
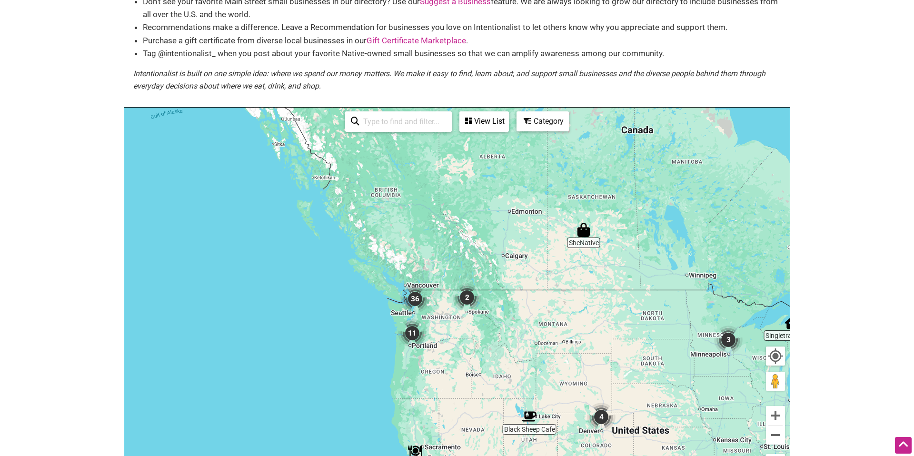
drag, startPoint x: 384, startPoint y: 345, endPoint x: 524, endPoint y: 386, distance: 146.4
click at [524, 386] on div "To navigate, press the arrow keys." at bounding box center [457, 293] width 666 height 370
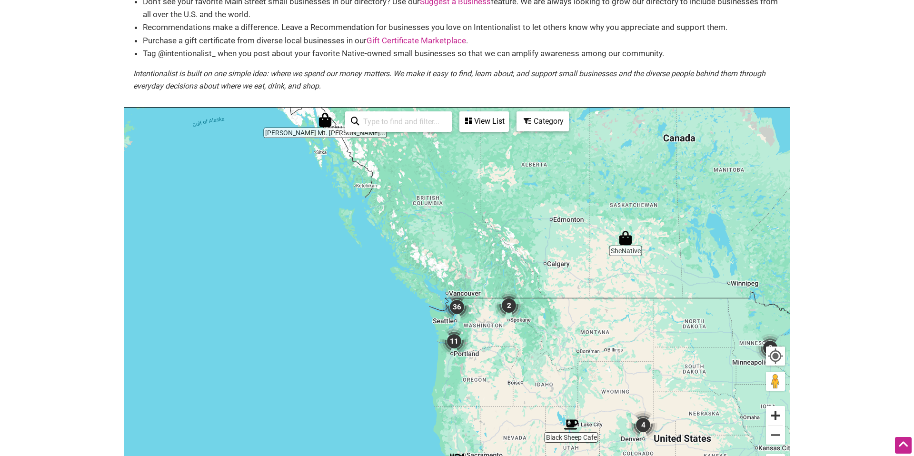
click at [775, 417] on button "Zoom in" at bounding box center [775, 415] width 19 height 19
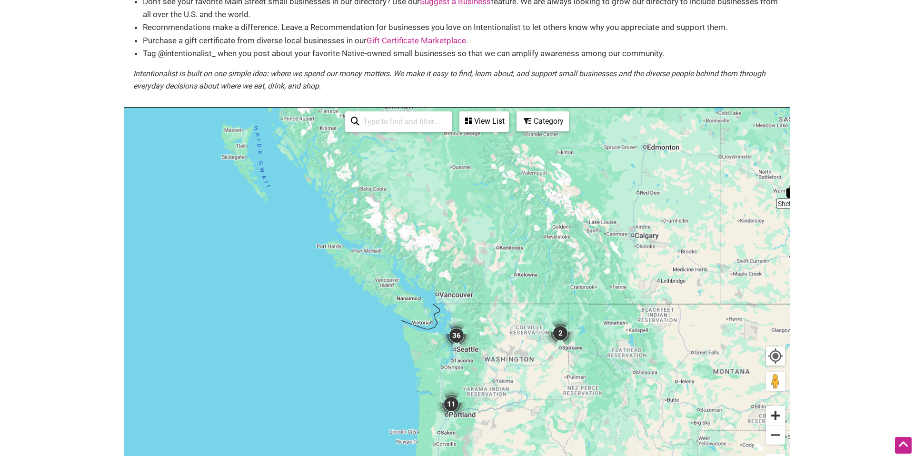
click at [775, 417] on button "Zoom in" at bounding box center [775, 415] width 19 height 19
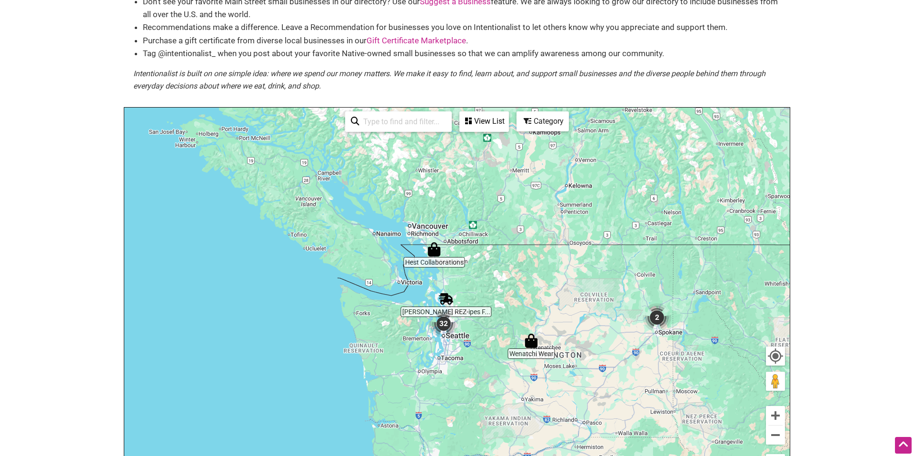
drag, startPoint x: 630, startPoint y: 409, endPoint x: 655, endPoint y: 340, distance: 72.9
click at [625, 330] on div "To navigate, press the arrow keys." at bounding box center [457, 293] width 666 height 370
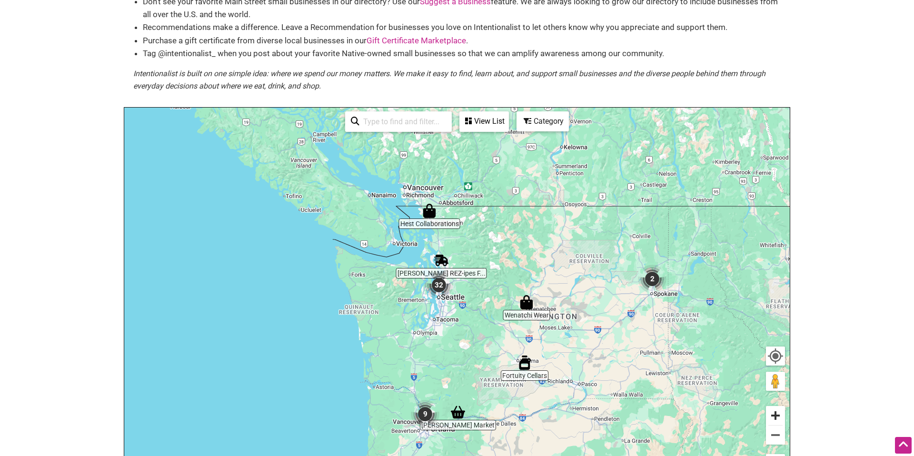
drag, startPoint x: 779, startPoint y: 424, endPoint x: 775, endPoint y: 421, distance: 5.6
click at [779, 424] on button "Zoom in" at bounding box center [775, 415] width 19 height 19
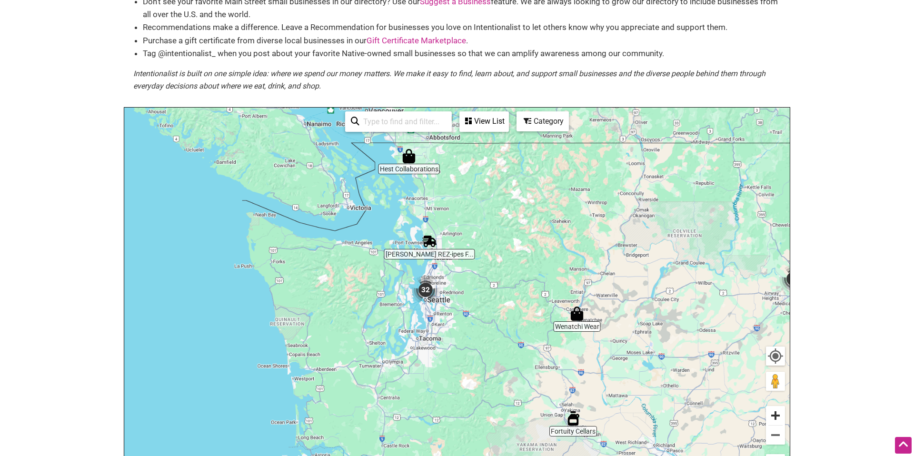
click at [775, 421] on button "Zoom in" at bounding box center [775, 415] width 19 height 19
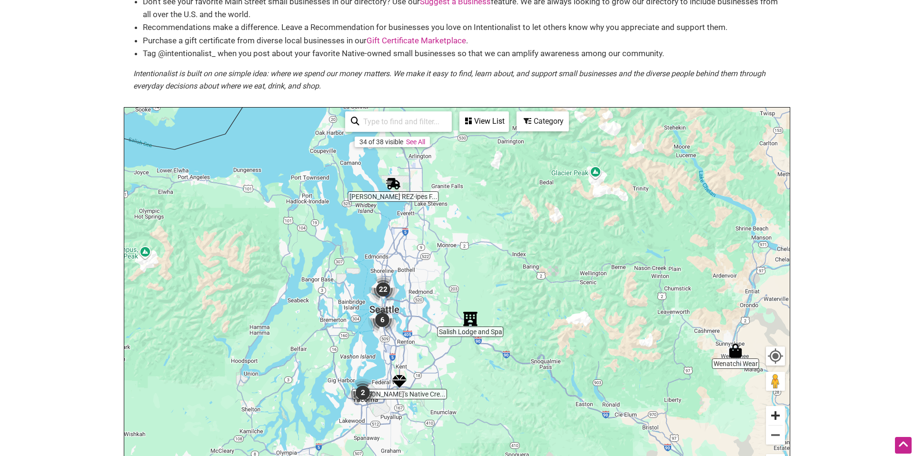
click at [775, 421] on button "Zoom in" at bounding box center [775, 415] width 19 height 19
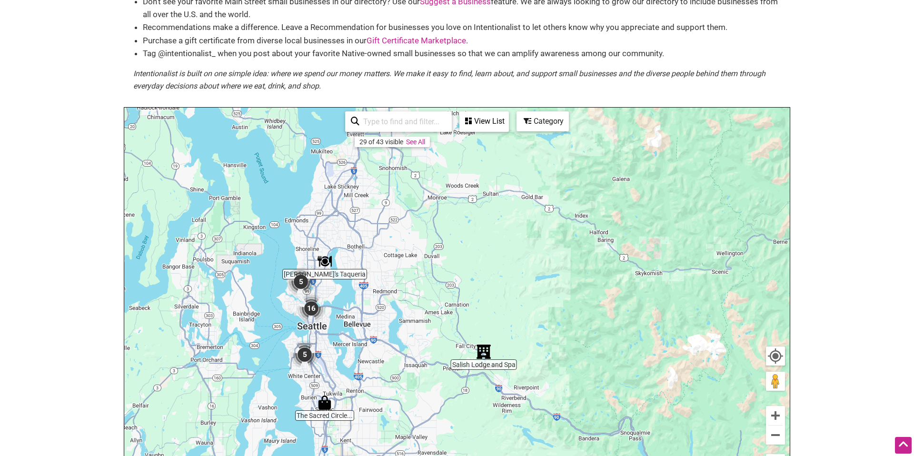
drag, startPoint x: 442, startPoint y: 322, endPoint x: 550, endPoint y: 325, distance: 108.6
click at [542, 320] on div "To navigate, press the arrow keys." at bounding box center [457, 293] width 666 height 370
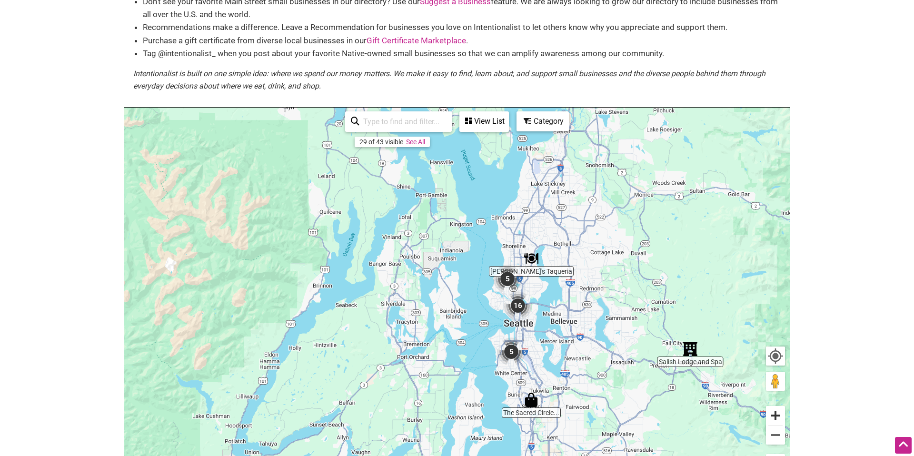
click at [774, 418] on button "Zoom in" at bounding box center [775, 415] width 19 height 19
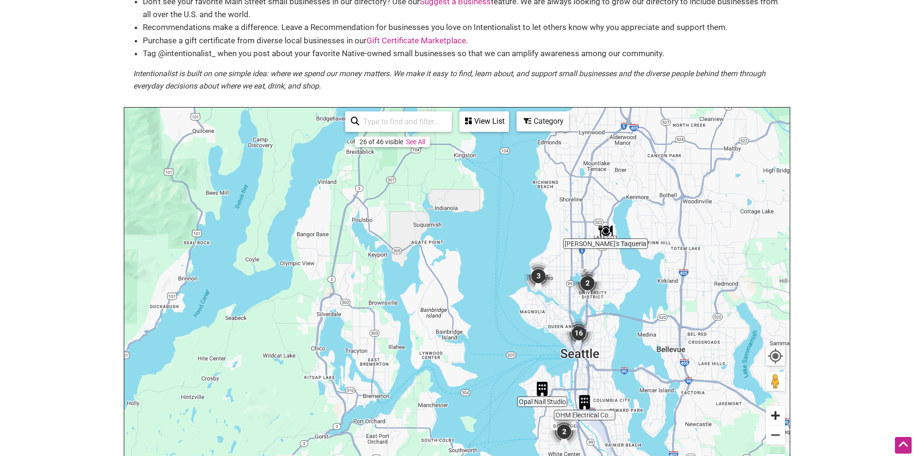
drag, startPoint x: 773, startPoint y: 418, endPoint x: 765, endPoint y: 414, distance: 8.8
click at [773, 418] on button "Zoom in" at bounding box center [775, 415] width 19 height 19
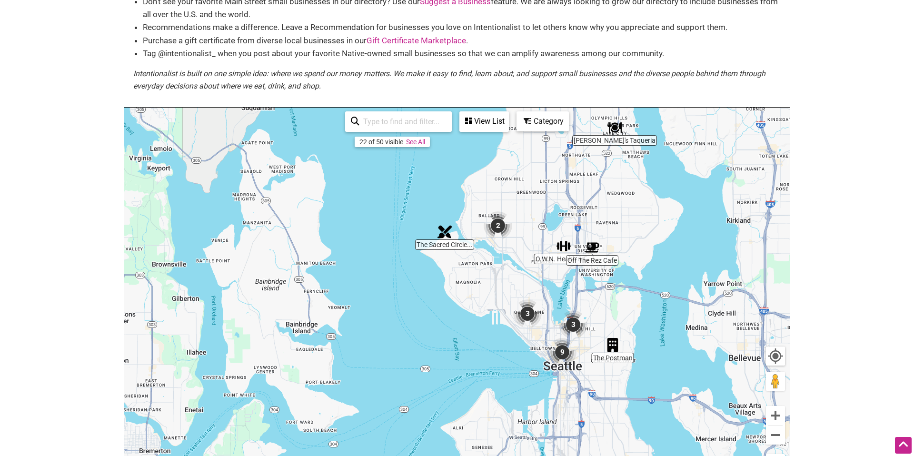
drag, startPoint x: 683, startPoint y: 370, endPoint x: 545, endPoint y: 320, distance: 146.9
click at [541, 321] on div "To navigate, press the arrow keys." at bounding box center [457, 293] width 666 height 370
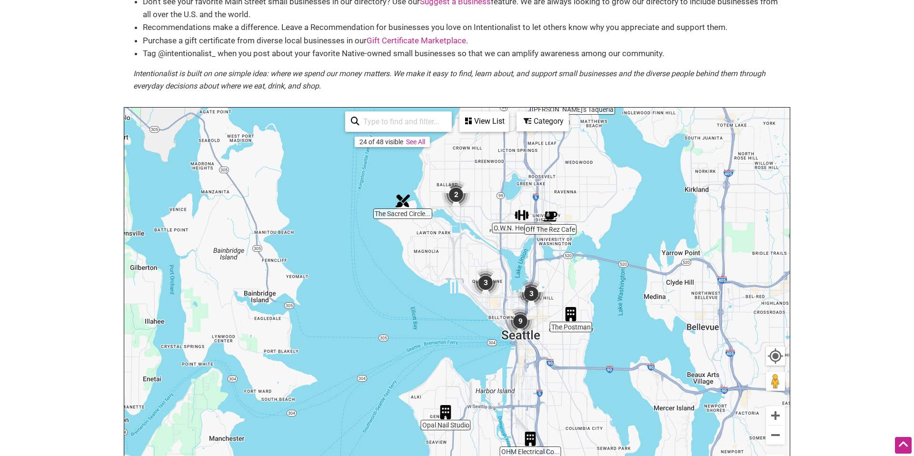
drag, startPoint x: 670, startPoint y: 349, endPoint x: 631, endPoint y: 318, distance: 49.9
click at [629, 318] on div "To navigate, press the arrow keys." at bounding box center [457, 293] width 666 height 370
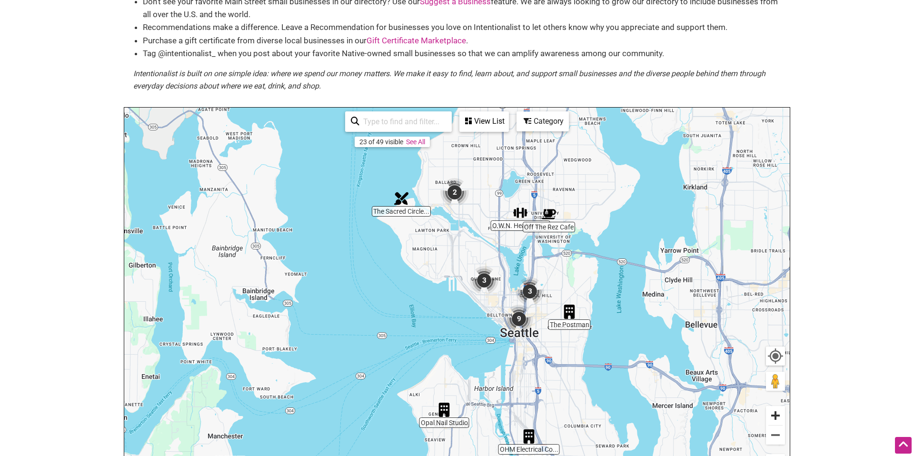
click at [780, 419] on button "Zoom in" at bounding box center [775, 415] width 19 height 19
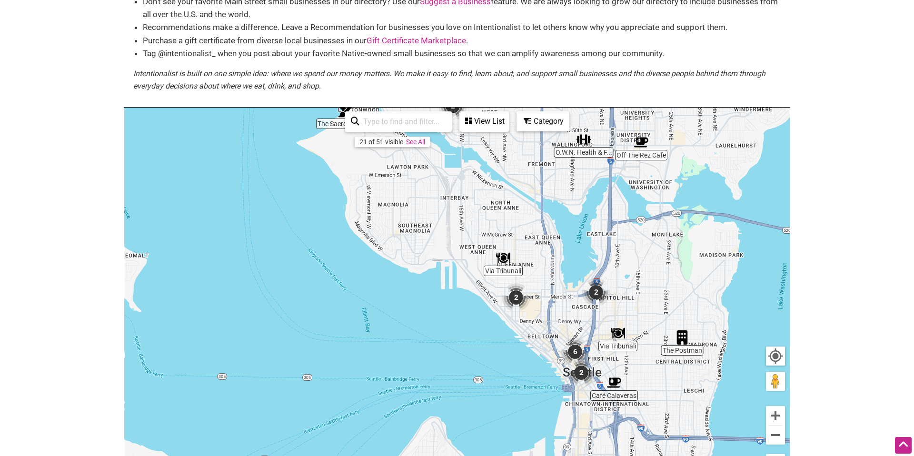
click at [682, 341] on img "The Postman" at bounding box center [682, 337] width 14 height 14
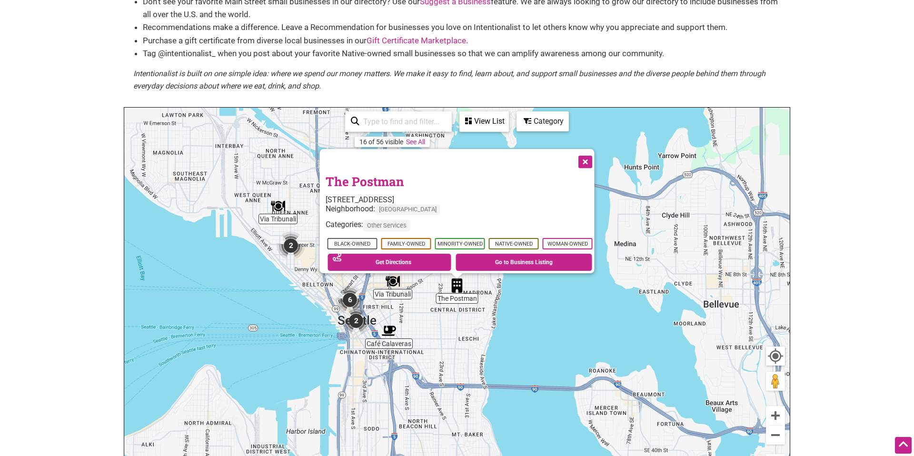
drag, startPoint x: 592, startPoint y: 159, endPoint x: 585, endPoint y: 165, distance: 9.8
click at [592, 159] on button "Close" at bounding box center [585, 161] width 24 height 24
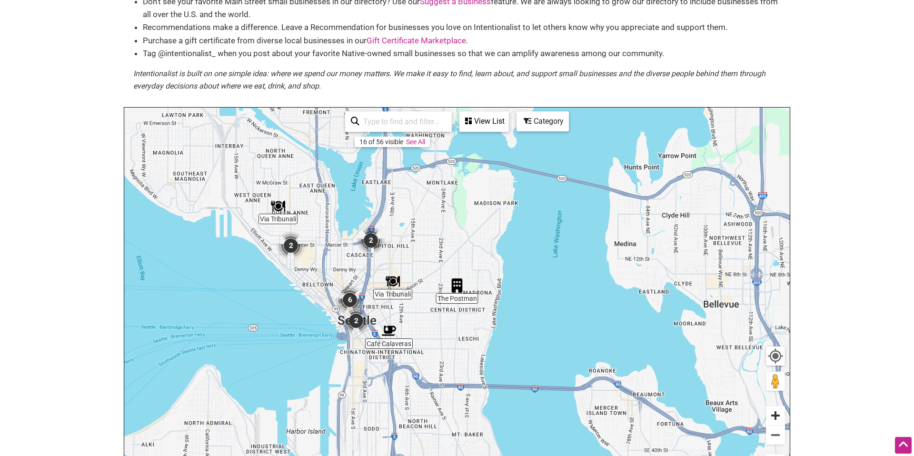
click at [768, 419] on button "Zoom in" at bounding box center [775, 415] width 19 height 19
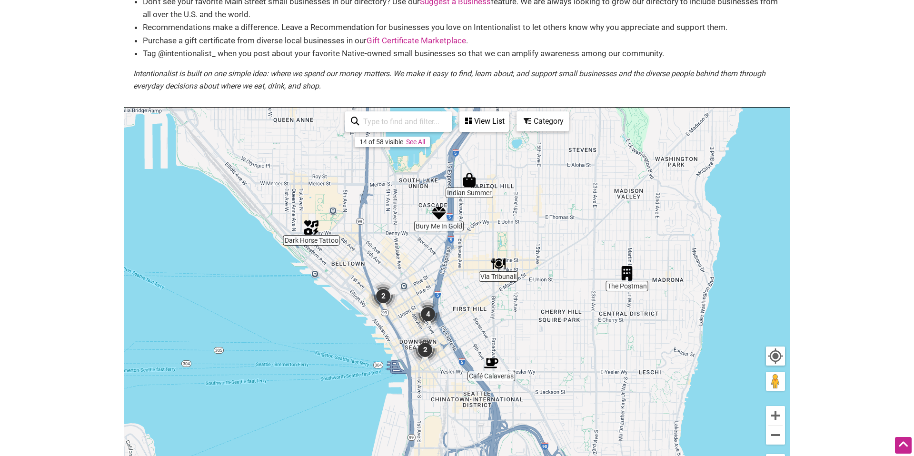
drag, startPoint x: 546, startPoint y: 371, endPoint x: 721, endPoint y: 341, distance: 178.2
click at [720, 341] on div "To navigate, press the arrow keys." at bounding box center [457, 293] width 666 height 370
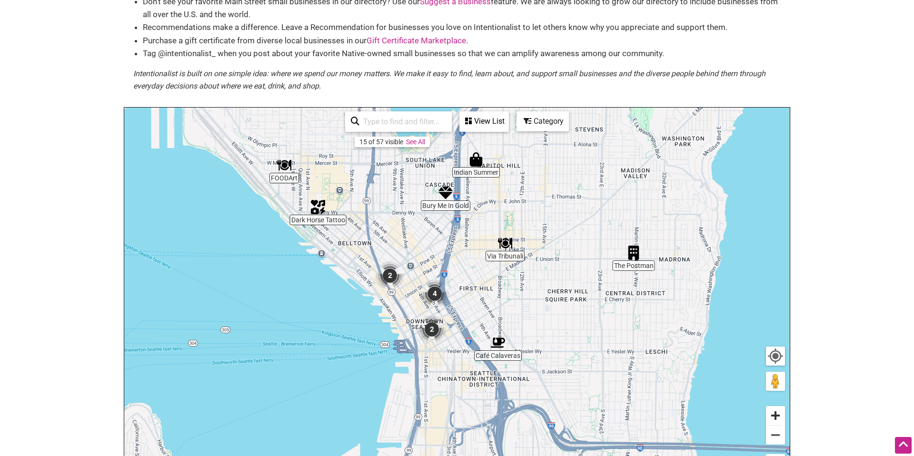
click at [776, 423] on button "Zoom in" at bounding box center [775, 415] width 19 height 19
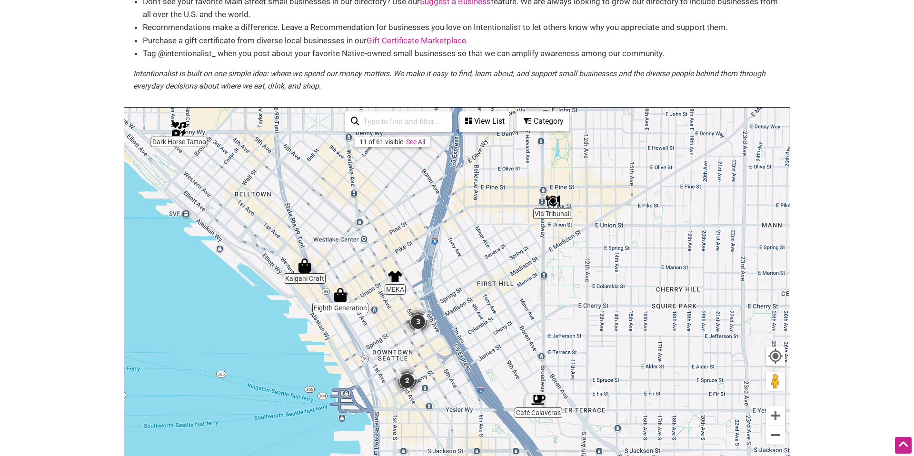
click at [415, 322] on img "3" at bounding box center [418, 322] width 29 height 29
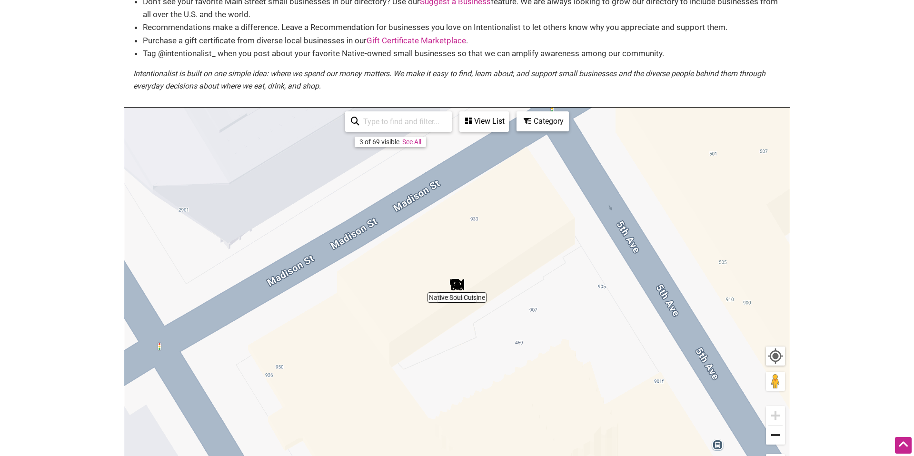
click at [782, 436] on button "Zoom out" at bounding box center [775, 435] width 19 height 19
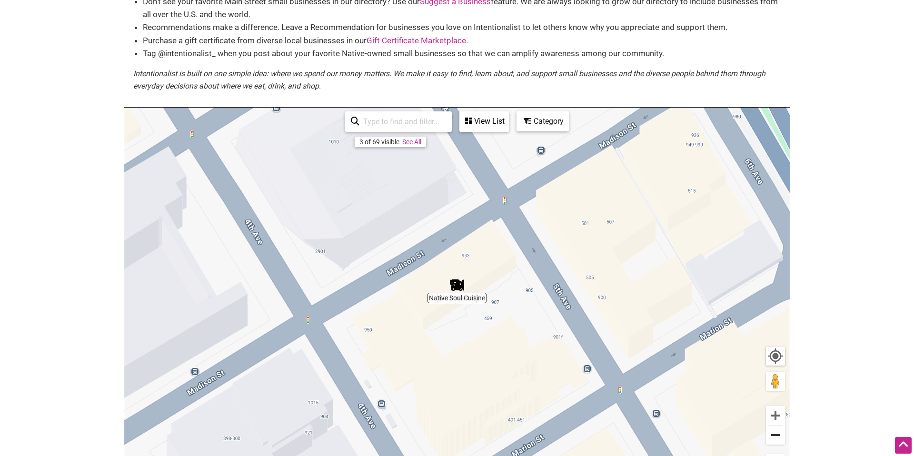
click at [780, 436] on button "Zoom out" at bounding box center [775, 435] width 19 height 19
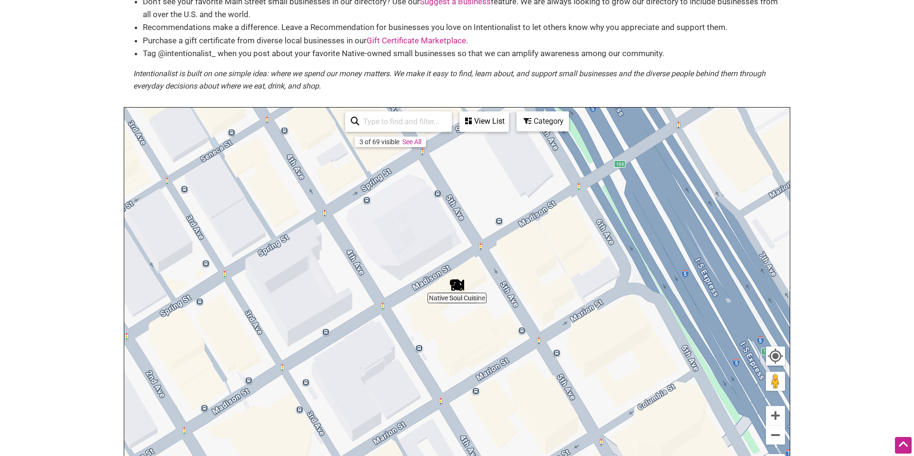
click at [367, 141] on div "3 of 69 visible" at bounding box center [379, 142] width 40 height 8
click at [479, 126] on div "View List" at bounding box center [484, 121] width 48 height 18
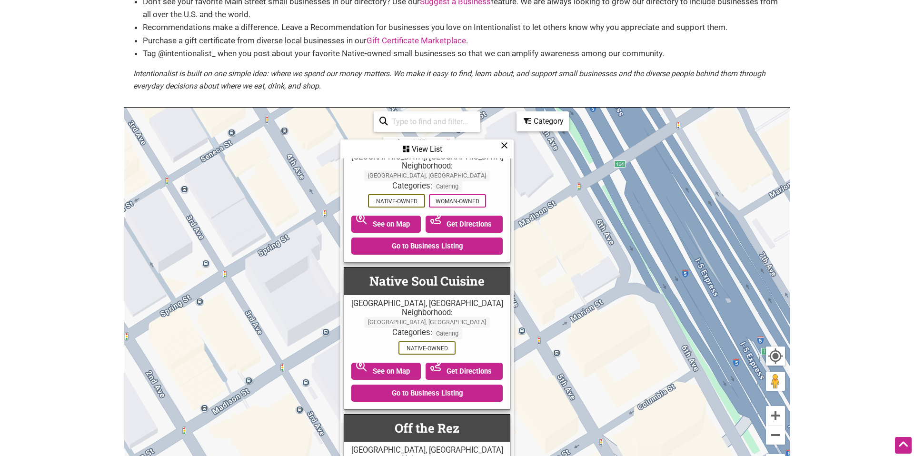
scroll to position [36, 0]
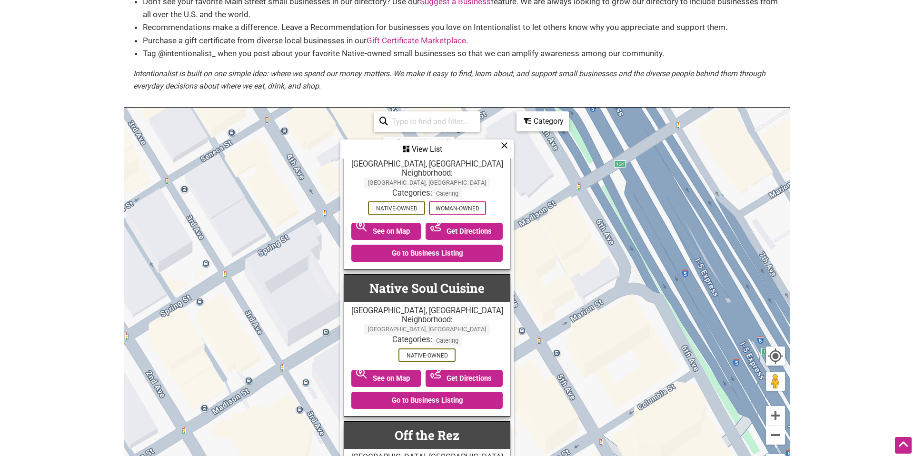
click at [558, 263] on div "To navigate, press the arrow keys." at bounding box center [457, 293] width 666 height 370
click at [502, 146] on icon at bounding box center [504, 145] width 7 height 0
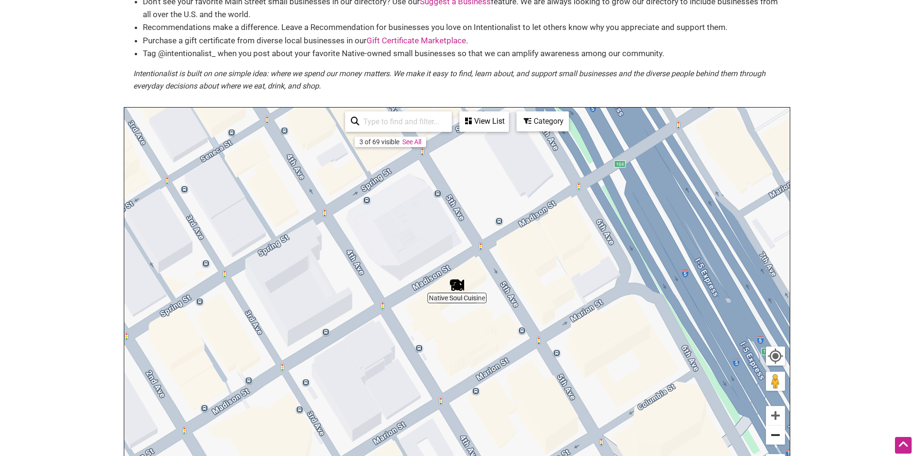
click at [775, 435] on button "Zoom out" at bounding box center [775, 435] width 19 height 19
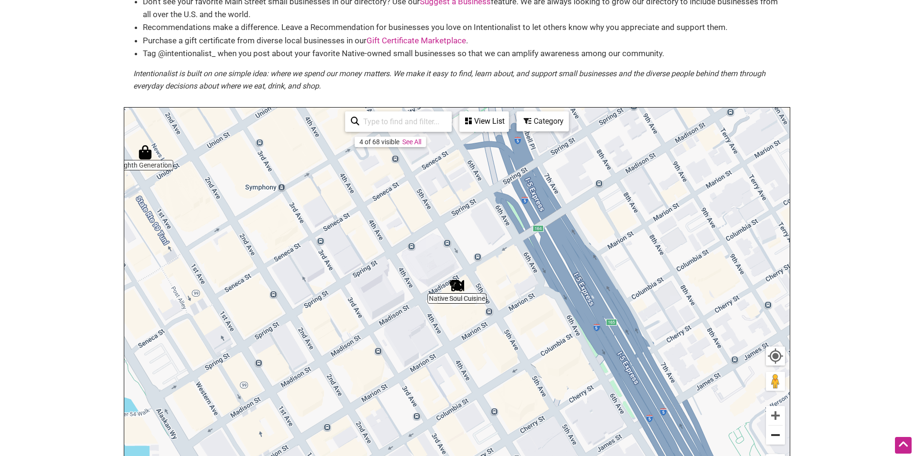
click at [775, 435] on button "Zoom out" at bounding box center [775, 435] width 19 height 19
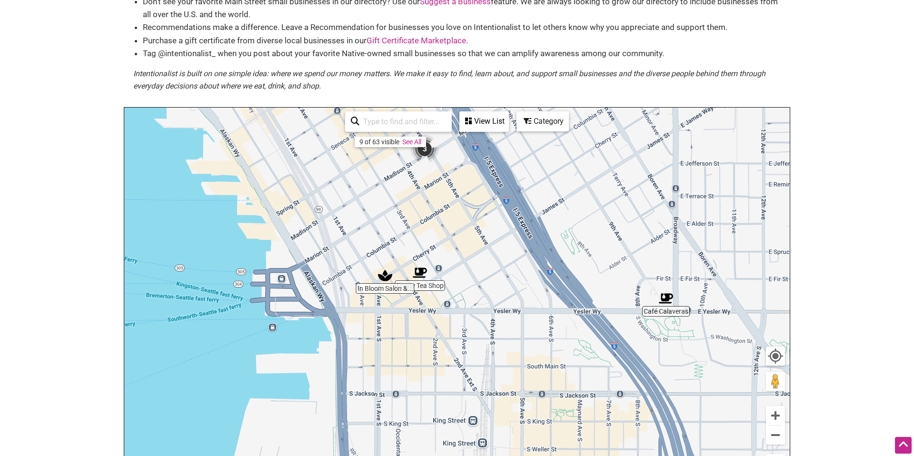
drag, startPoint x: 618, startPoint y: 378, endPoint x: 583, endPoint y: 246, distance: 135.9
click at [583, 246] on div "To navigate, press the arrow keys." at bounding box center [457, 293] width 666 height 370
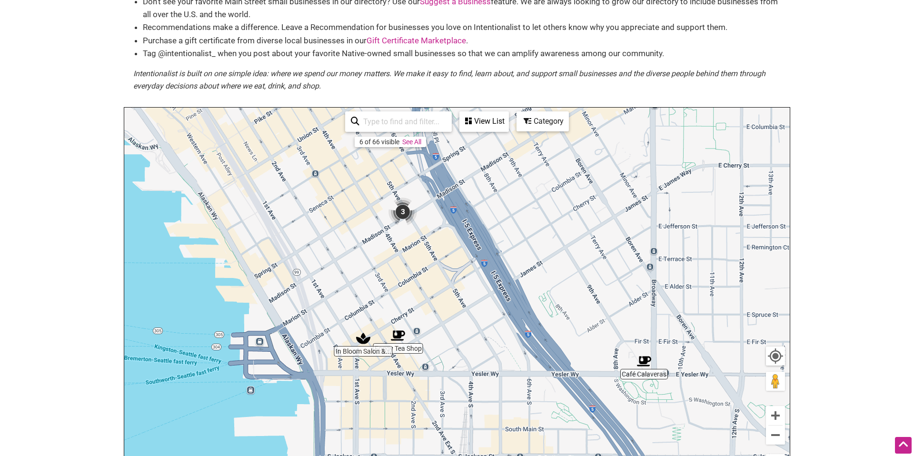
drag, startPoint x: 569, startPoint y: 219, endPoint x: 568, endPoint y: 296, distance: 76.7
click at [548, 282] on div "To navigate, press the arrow keys." at bounding box center [457, 293] width 666 height 370
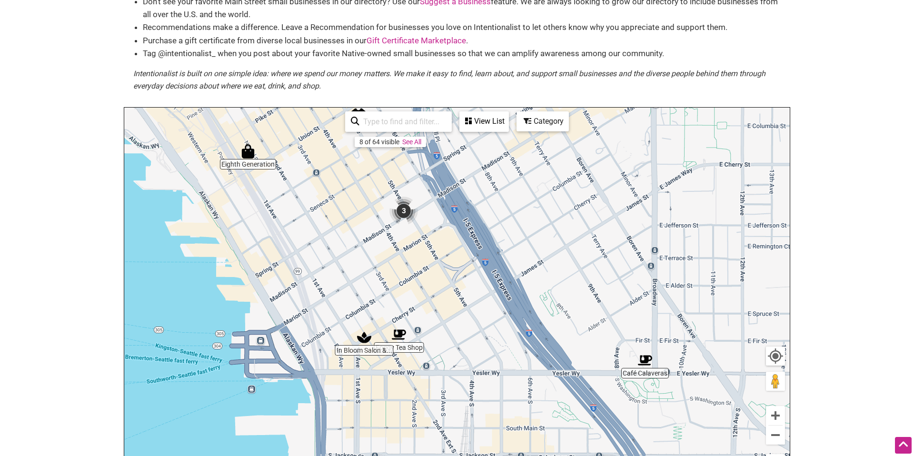
click at [649, 364] on img "Café Calaveras" at bounding box center [645, 360] width 14 height 14
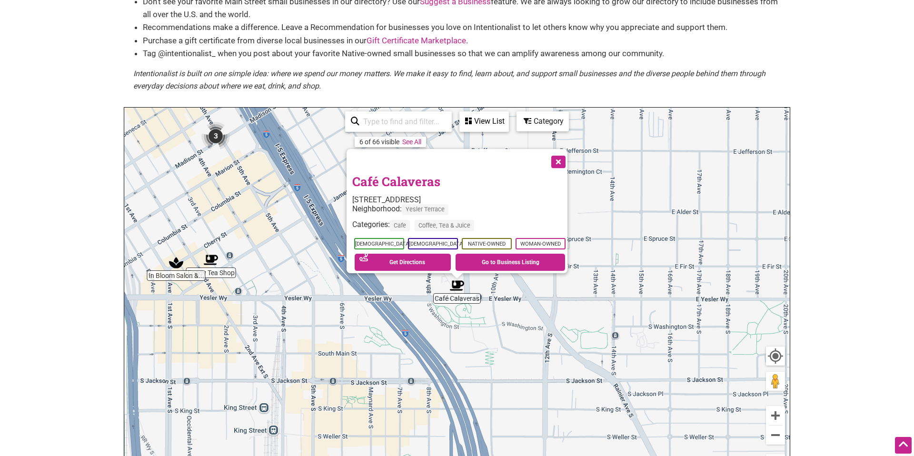
click at [561, 157] on button "Close" at bounding box center [558, 161] width 24 height 24
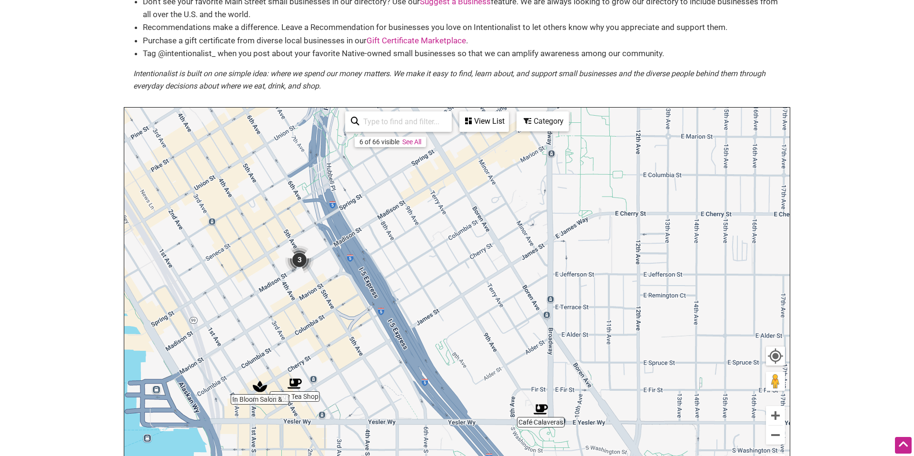
drag, startPoint x: 545, startPoint y: 181, endPoint x: 628, endPoint y: 305, distance: 149.0
click at [630, 306] on div "To navigate, press the arrow keys." at bounding box center [457, 293] width 666 height 370
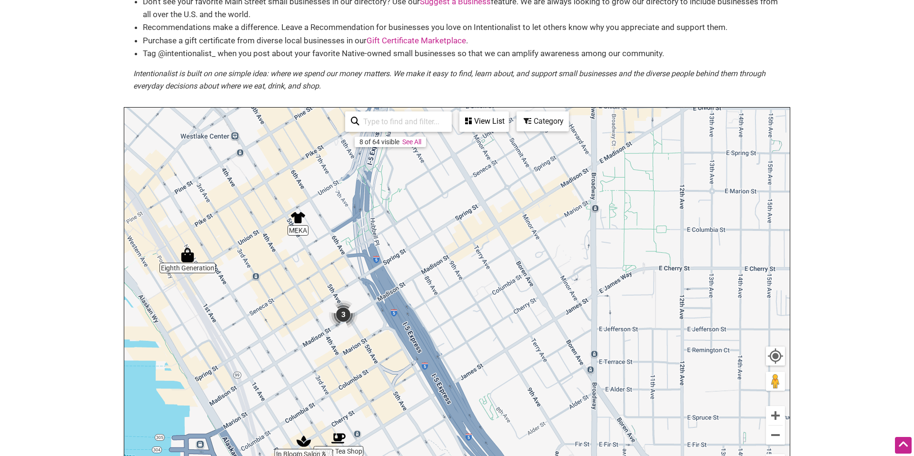
drag, startPoint x: 454, startPoint y: 231, endPoint x: 509, endPoint y: 286, distance: 77.8
click at [520, 288] on div "To navigate, press the arrow keys." at bounding box center [457, 293] width 666 height 370
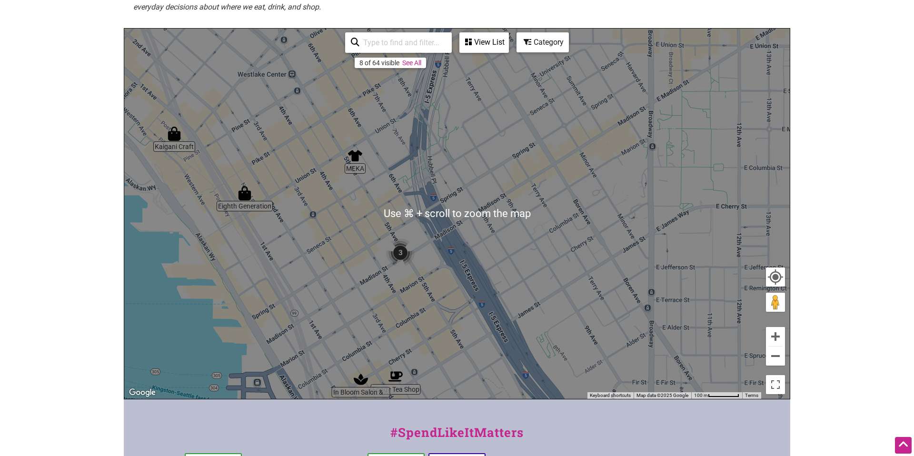
scroll to position [165, 0]
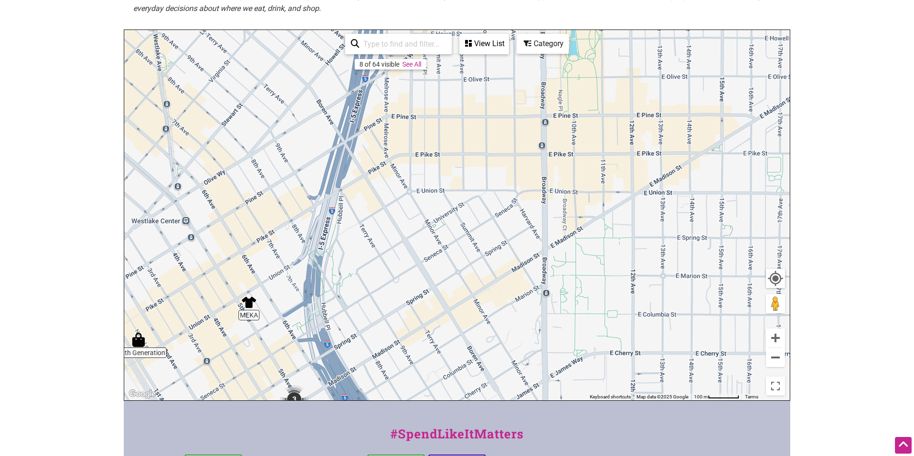
drag, startPoint x: 505, startPoint y: 210, endPoint x: 399, endPoint y: 354, distance: 178.5
click at [399, 355] on div "To navigate, press the arrow keys." at bounding box center [457, 215] width 666 height 370
click at [774, 358] on button "Zoom out" at bounding box center [775, 357] width 19 height 19
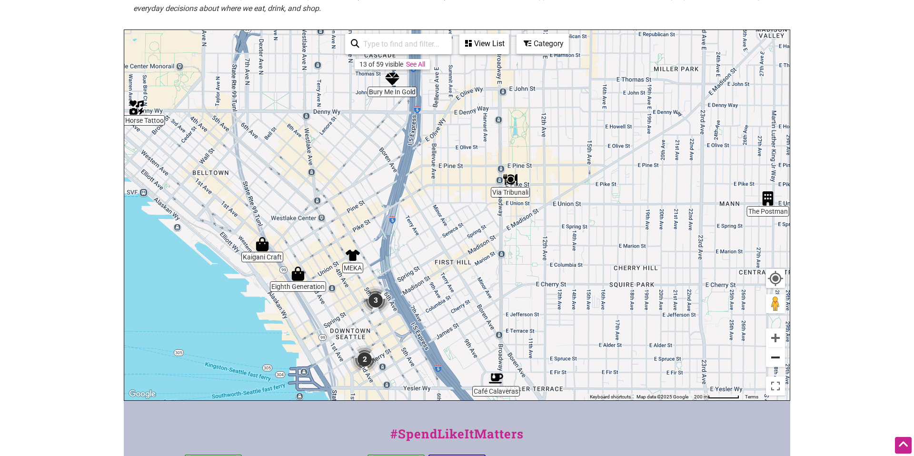
click at [774, 358] on button "Zoom out" at bounding box center [775, 357] width 19 height 19
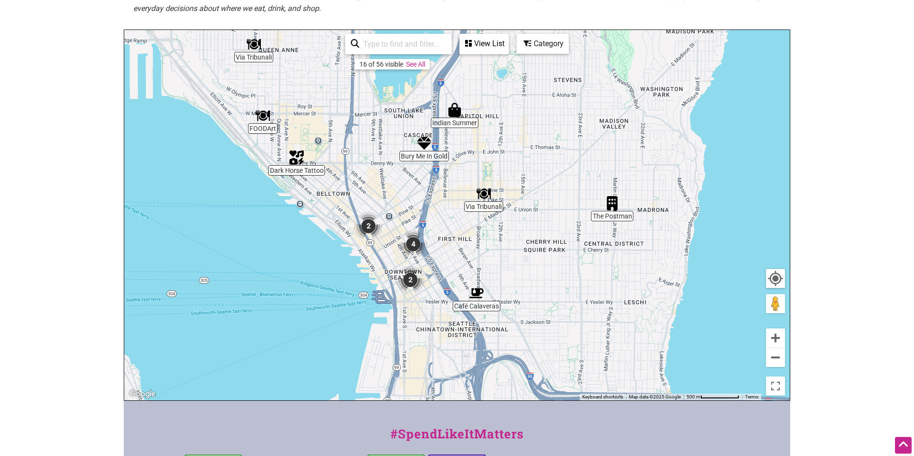
click at [256, 45] on img "Via Tribunali" at bounding box center [254, 44] width 14 height 14
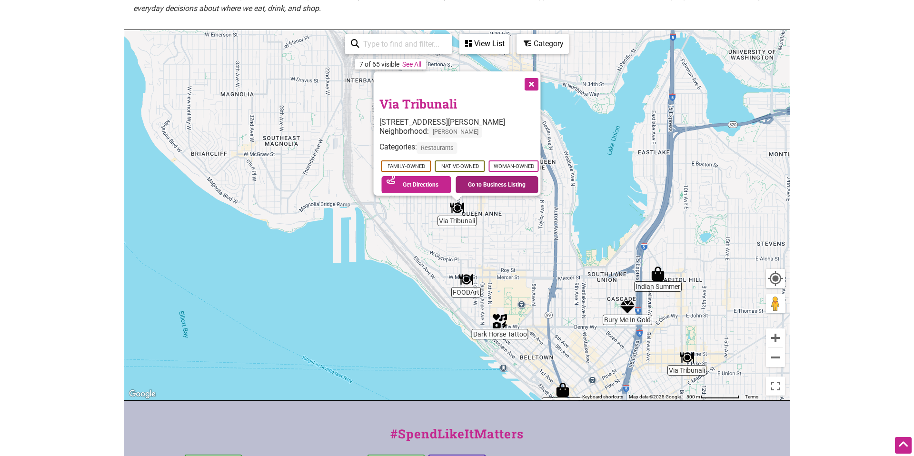
click at [487, 182] on link "Go to Business Listing" at bounding box center [497, 184] width 83 height 17
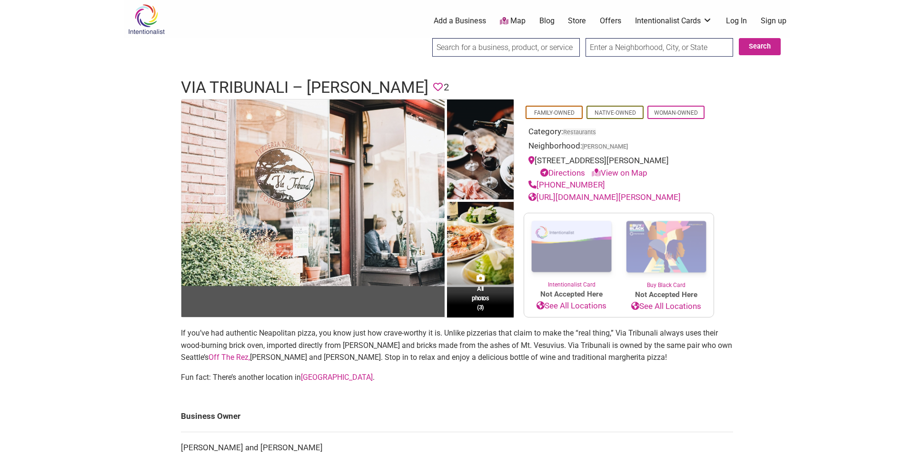
scroll to position [3, 0]
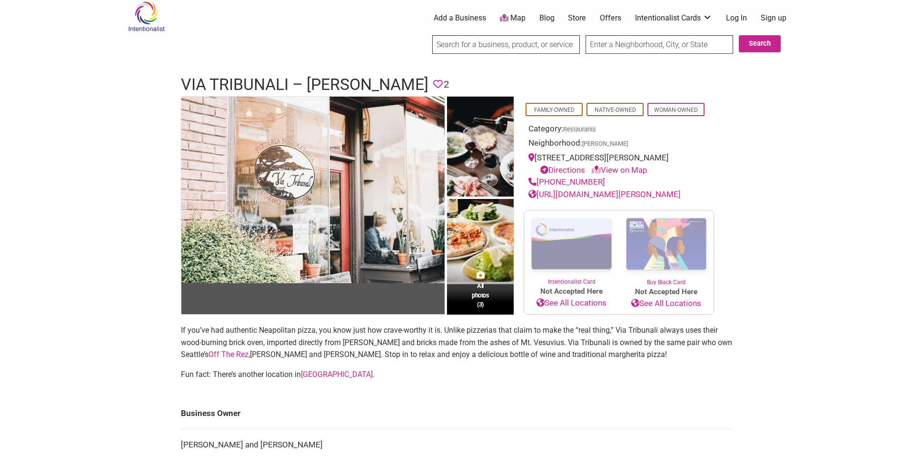
click at [600, 196] on link "http://viatribunali.com/queen-anne/" at bounding box center [605, 195] width 152 height 10
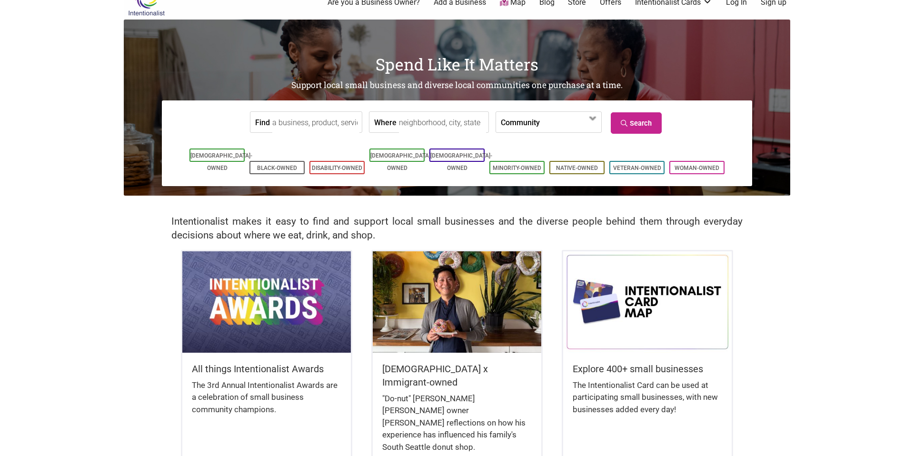
scroll to position [18, 0]
